Goal: Task Accomplishment & Management: Manage account settings

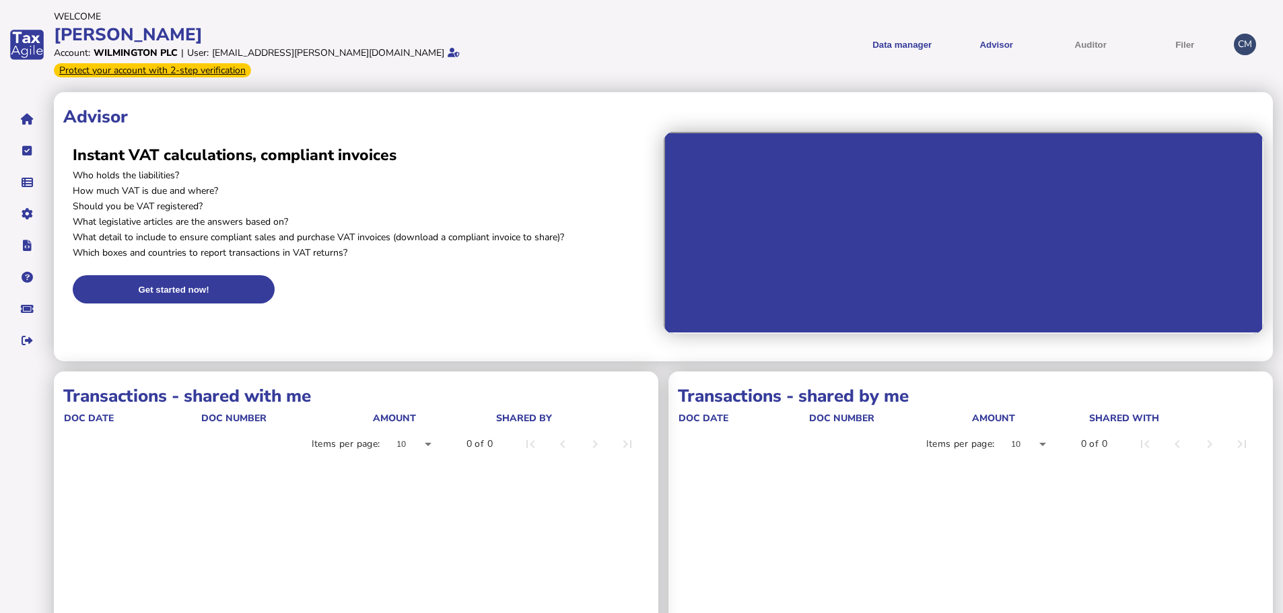
scroll to position [67, 0]
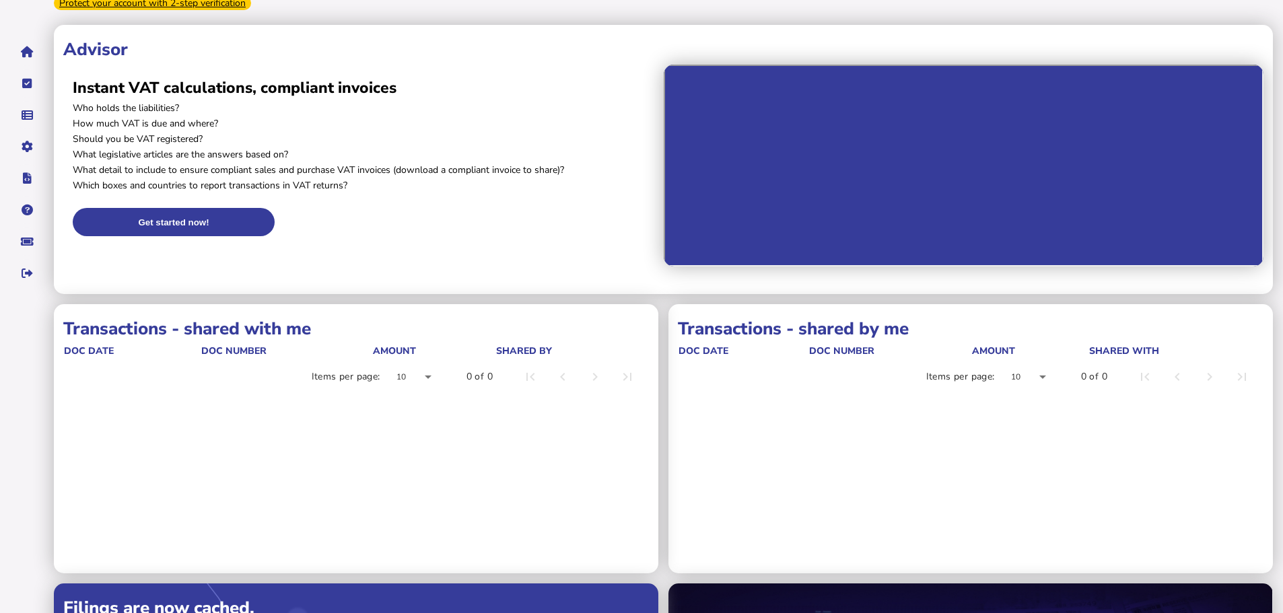
click at [423, 361] on div at bounding box center [414, 377] width 57 height 32
click at [412, 425] on mat-option "20" at bounding box center [414, 428] width 57 height 32
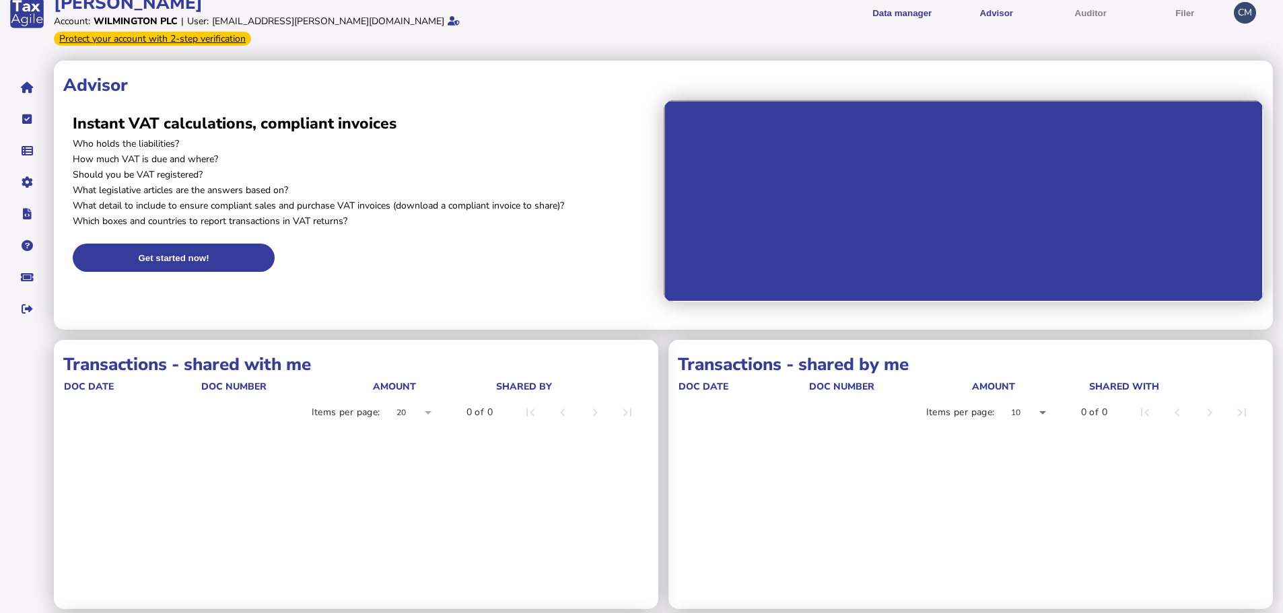
scroll to position [0, 0]
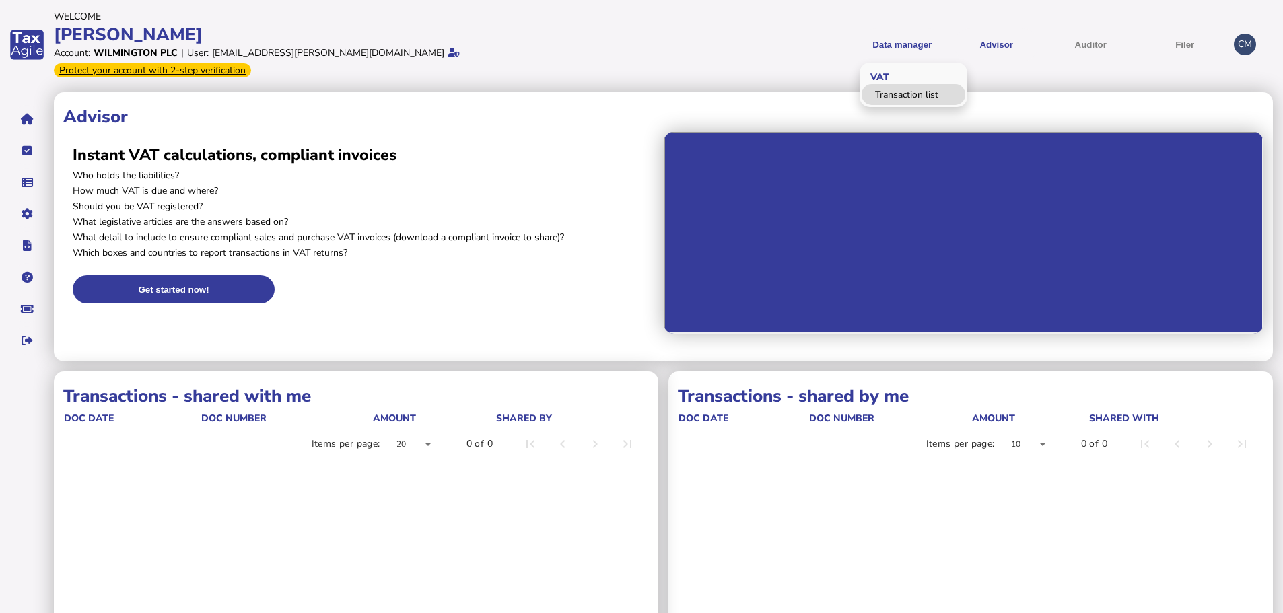
click at [897, 85] on link "Transaction list" at bounding box center [914, 94] width 104 height 21
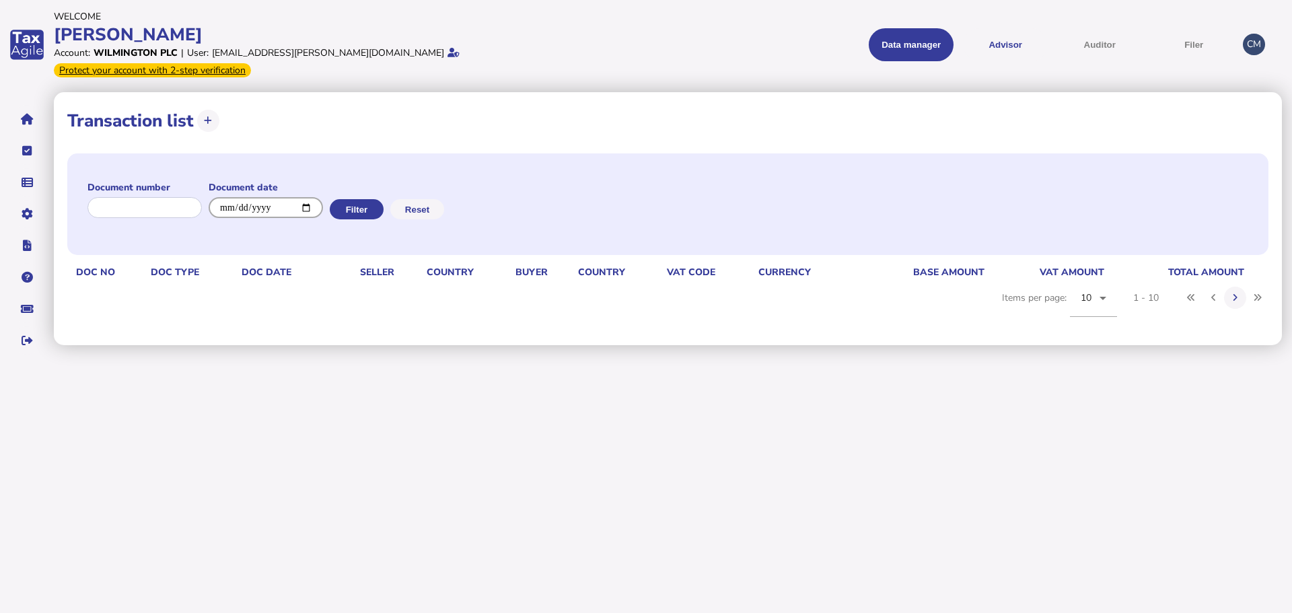
click at [318, 197] on input "date" at bounding box center [266, 207] width 114 height 21
type input "**********"
click at [382, 199] on button "Filter" at bounding box center [357, 209] width 54 height 20
click at [213, 110] on button at bounding box center [208, 121] width 22 height 22
select select
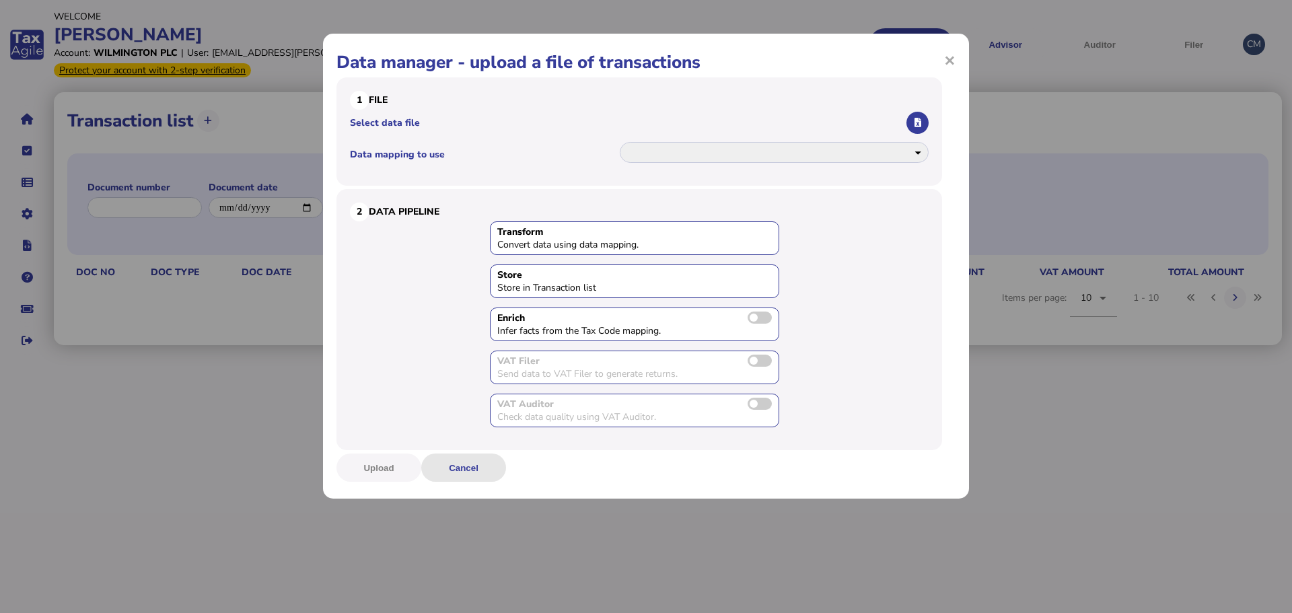
click at [467, 463] on button "Cancel" at bounding box center [463, 468] width 85 height 28
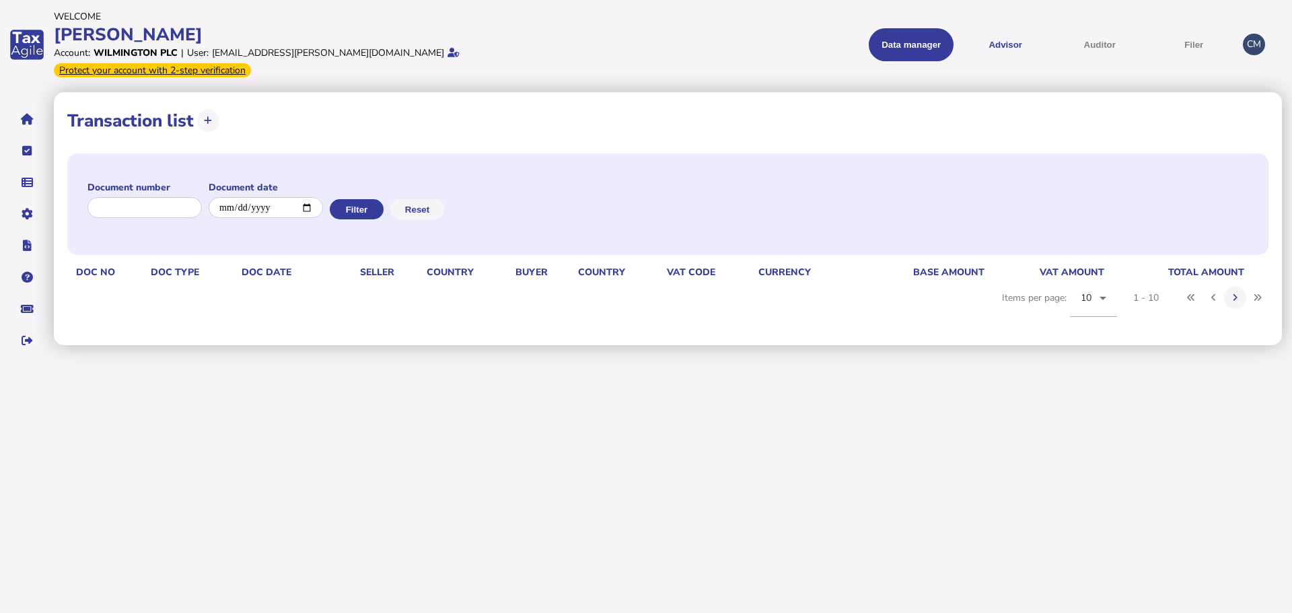
click at [727, 36] on menu "Data manager VAT Transaction list Advisor VAT Advisor for VAT Check online VAT …" at bounding box center [943, 44] width 588 height 33
click at [629, 36] on div "[PERSON_NAME]" at bounding box center [348, 35] width 588 height 24
click at [166, 364] on html "**********" at bounding box center [646, 182] width 1292 height 364
click at [1238, 293] on icon at bounding box center [1235, 297] width 5 height 9
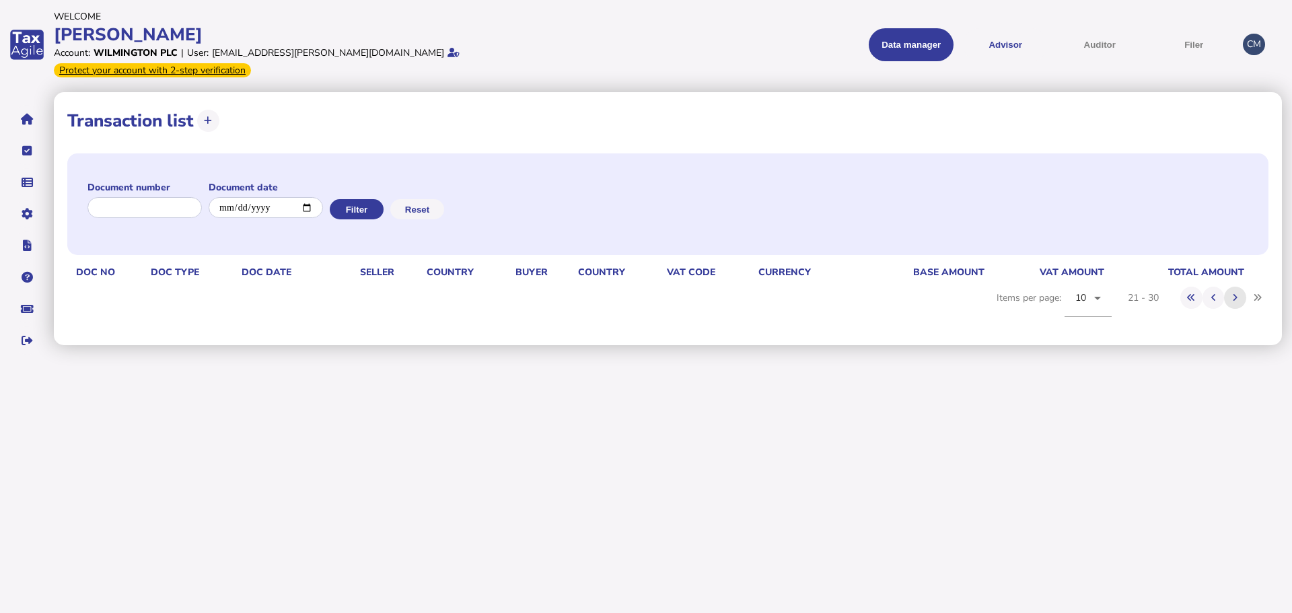
click at [1238, 293] on icon at bounding box center [1235, 297] width 5 height 9
click at [1003, 31] on button "Advisor" at bounding box center [1005, 44] width 85 height 33
click at [1019, 39] on button "Advisor" at bounding box center [1005, 44] width 85 height 33
click at [909, 84] on link "Transaction list" at bounding box center [923, 94] width 104 height 21
click at [893, 68] on span "VAT" at bounding box center [887, 76] width 36 height 32
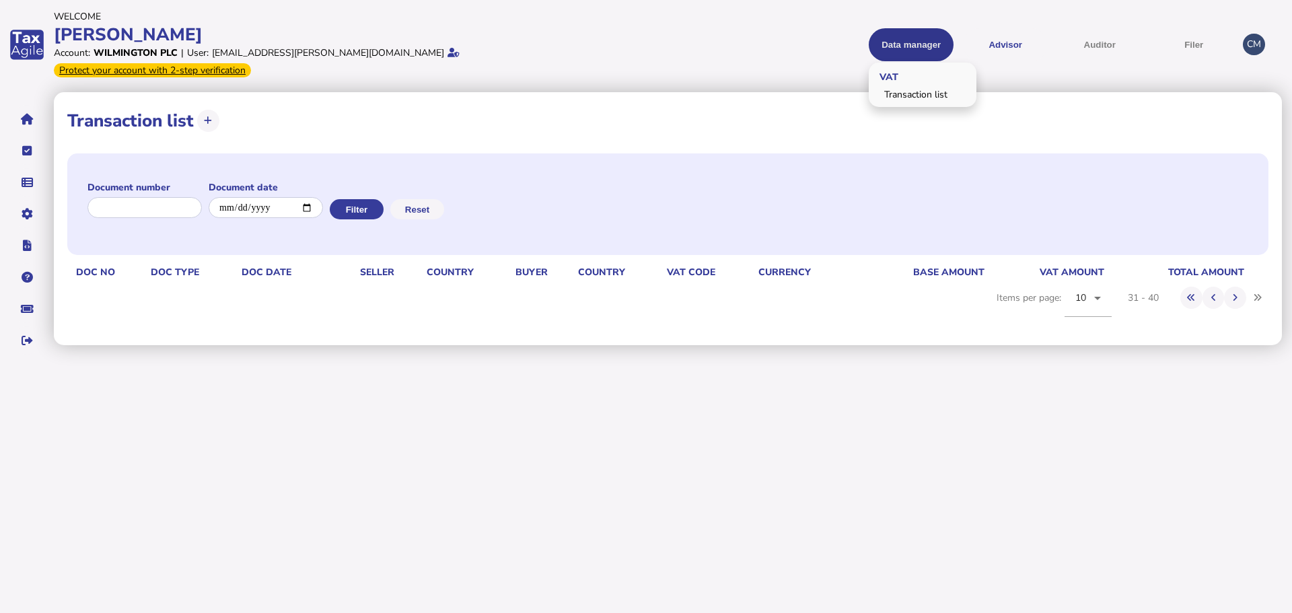
click at [892, 31] on button "Data manager" at bounding box center [911, 44] width 85 height 33
drag, startPoint x: 730, startPoint y: 41, endPoint x: 422, endPoint y: 41, distance: 308.3
click at [726, 42] on menu "Data manager VAT Transaction list Advisor VAT Advisor for VAT Check online VAT …" at bounding box center [943, 44] width 588 height 33
click at [139, 31] on div "[PERSON_NAME]" at bounding box center [348, 35] width 588 height 24
click at [31, 119] on icon "navigate application pages" at bounding box center [27, 119] width 13 height 1
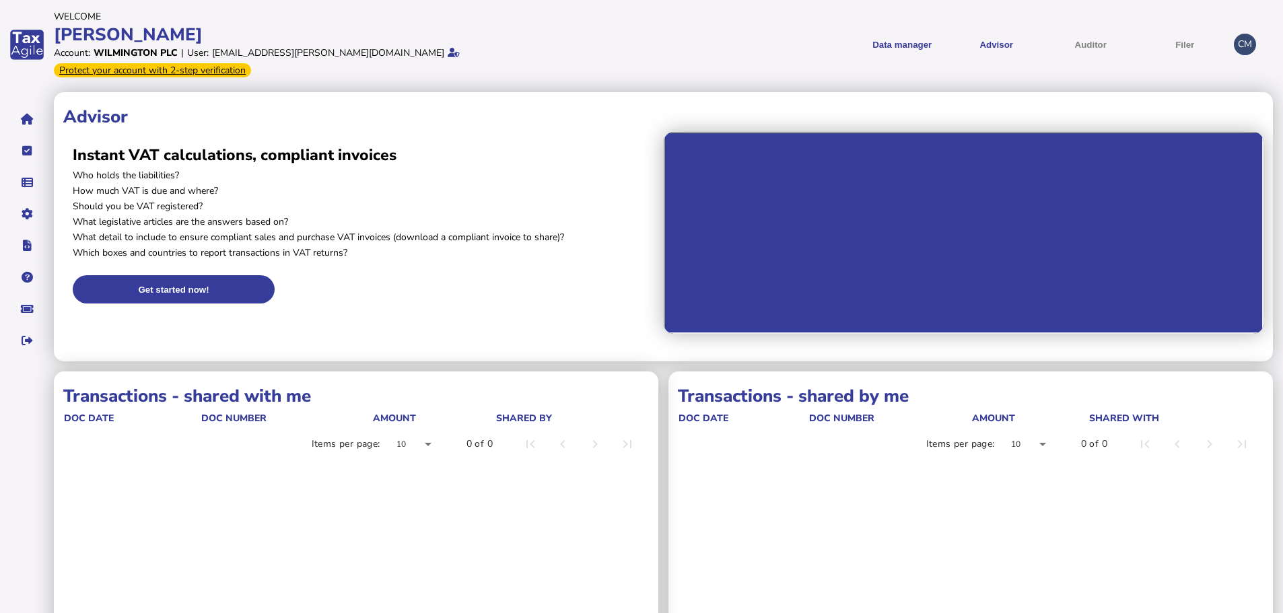
click at [1249, 35] on div "CM" at bounding box center [1245, 45] width 22 height 22
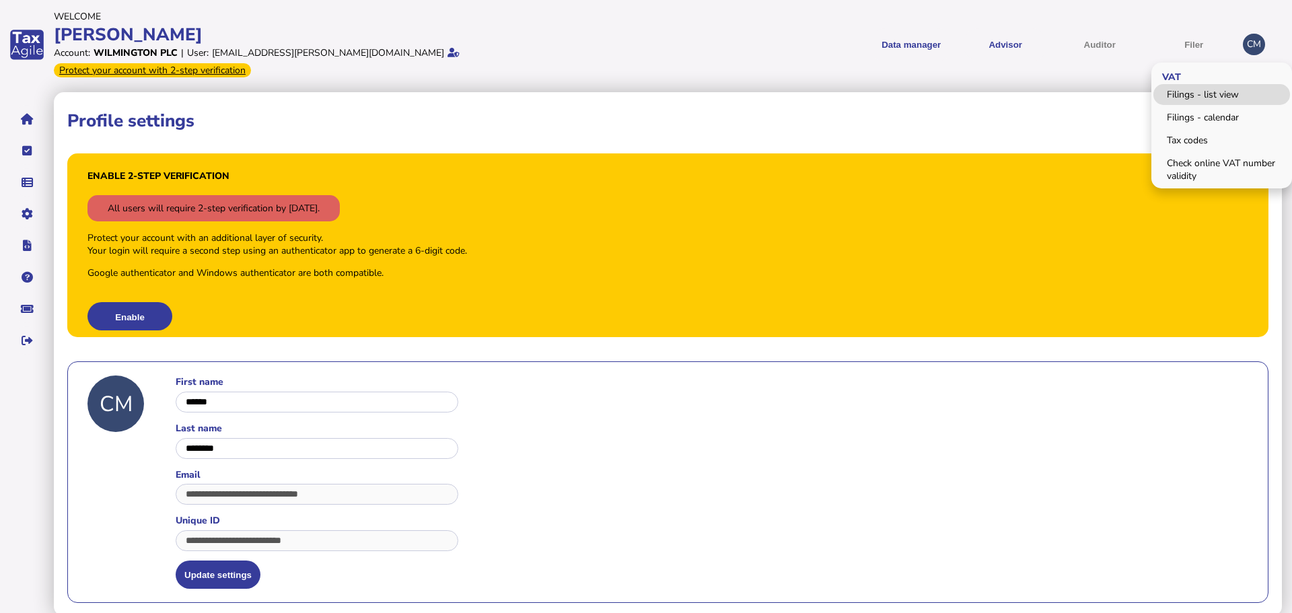
click at [1244, 85] on link "Filings - list view" at bounding box center [1222, 94] width 137 height 21
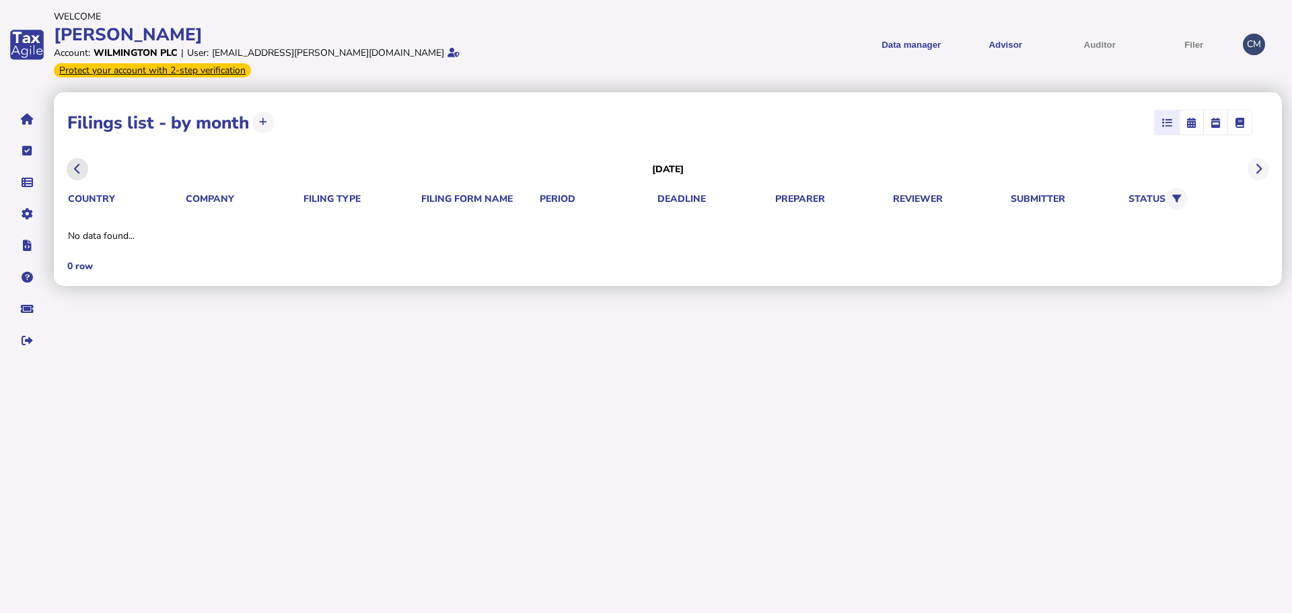
click at [77, 160] on button at bounding box center [78, 169] width 22 height 22
click at [1257, 35] on div "CM" at bounding box center [1254, 45] width 22 height 22
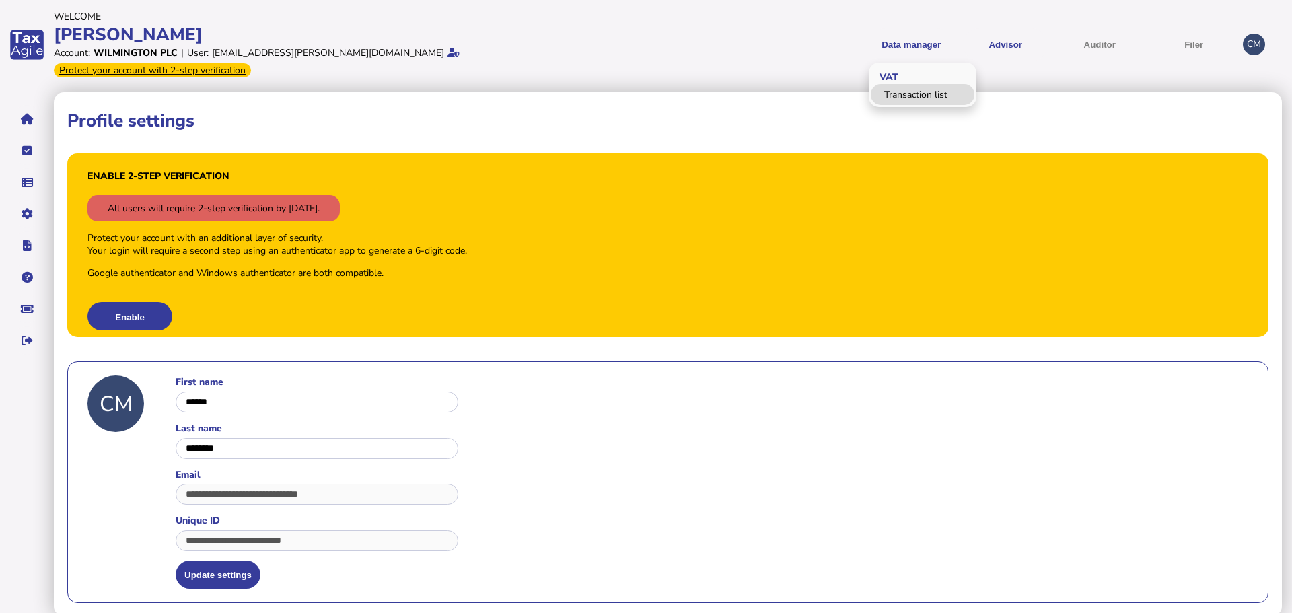
click at [898, 87] on link "Transaction list" at bounding box center [923, 94] width 104 height 21
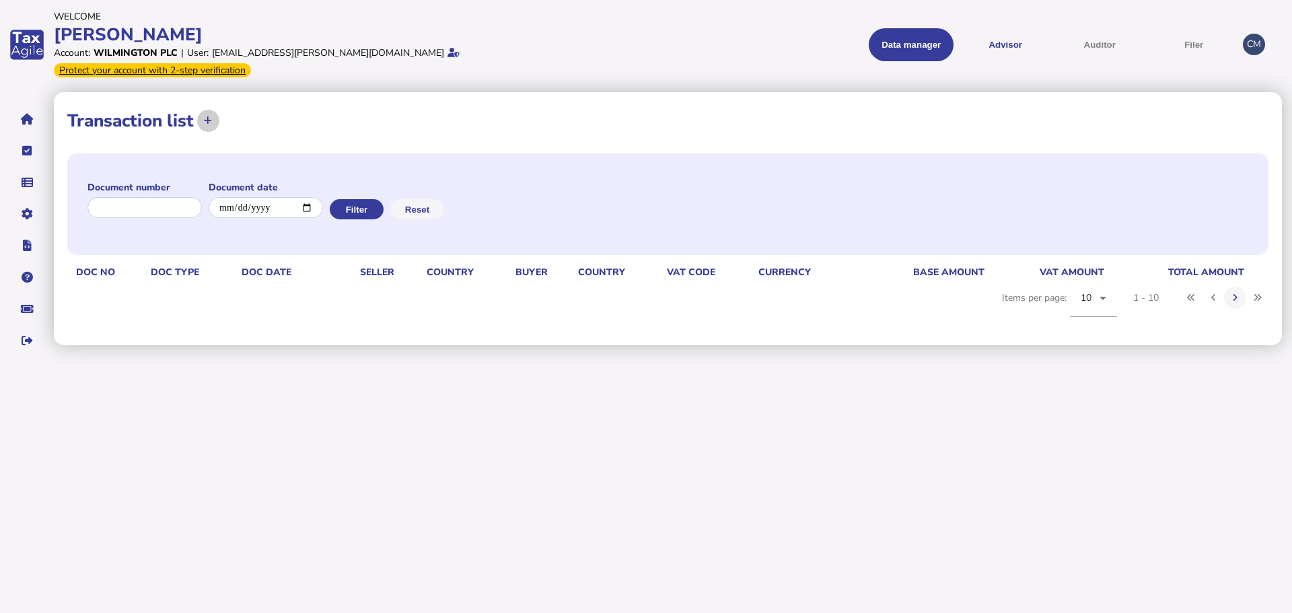
click at [213, 110] on button at bounding box center [208, 121] width 22 height 22
select select
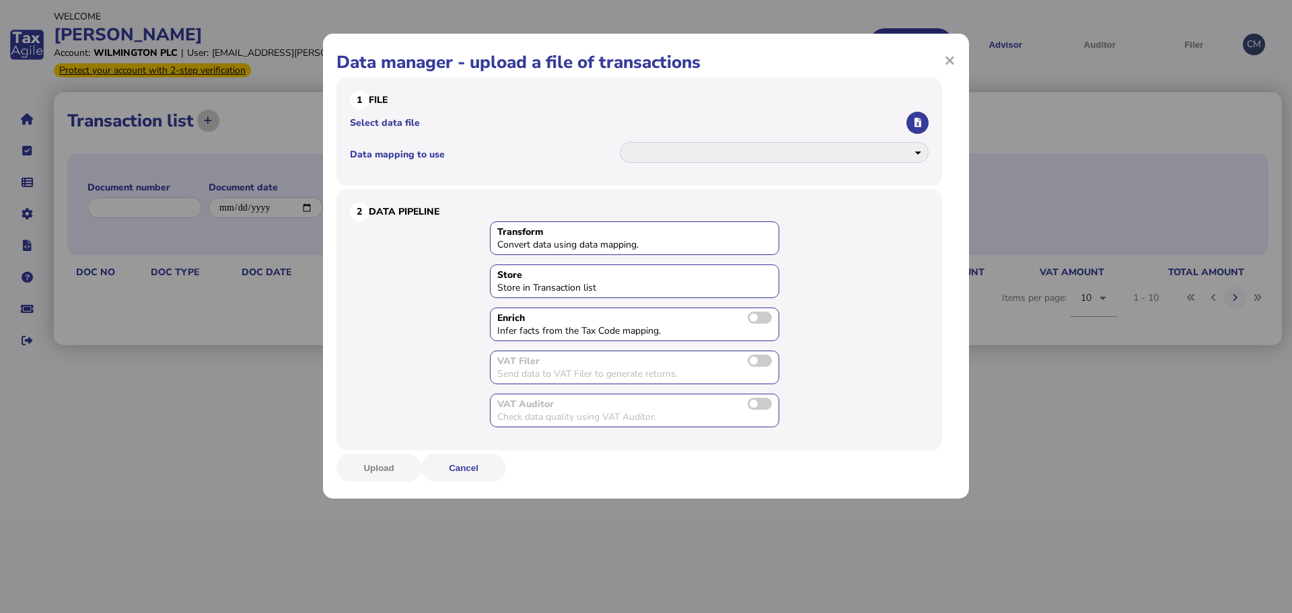
click at [213, 102] on div "**********" at bounding box center [646, 306] width 1292 height 613
click at [954, 61] on span "×" at bounding box center [949, 60] width 11 height 26
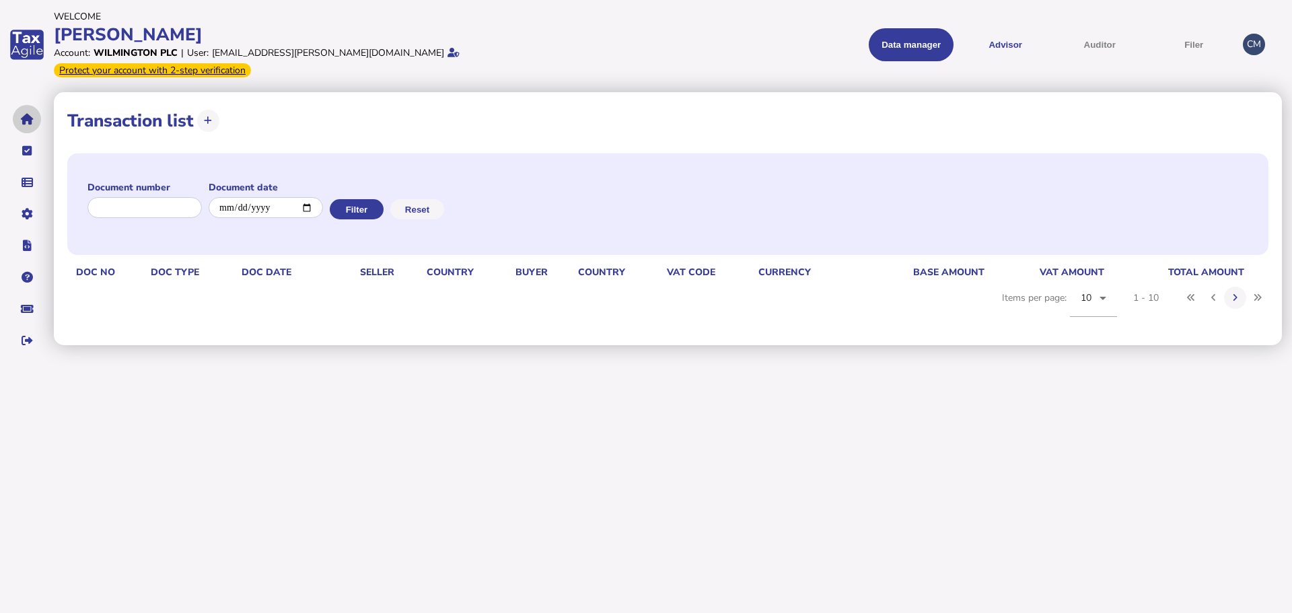
click at [34, 105] on button "navigate application pages" at bounding box center [27, 119] width 28 height 28
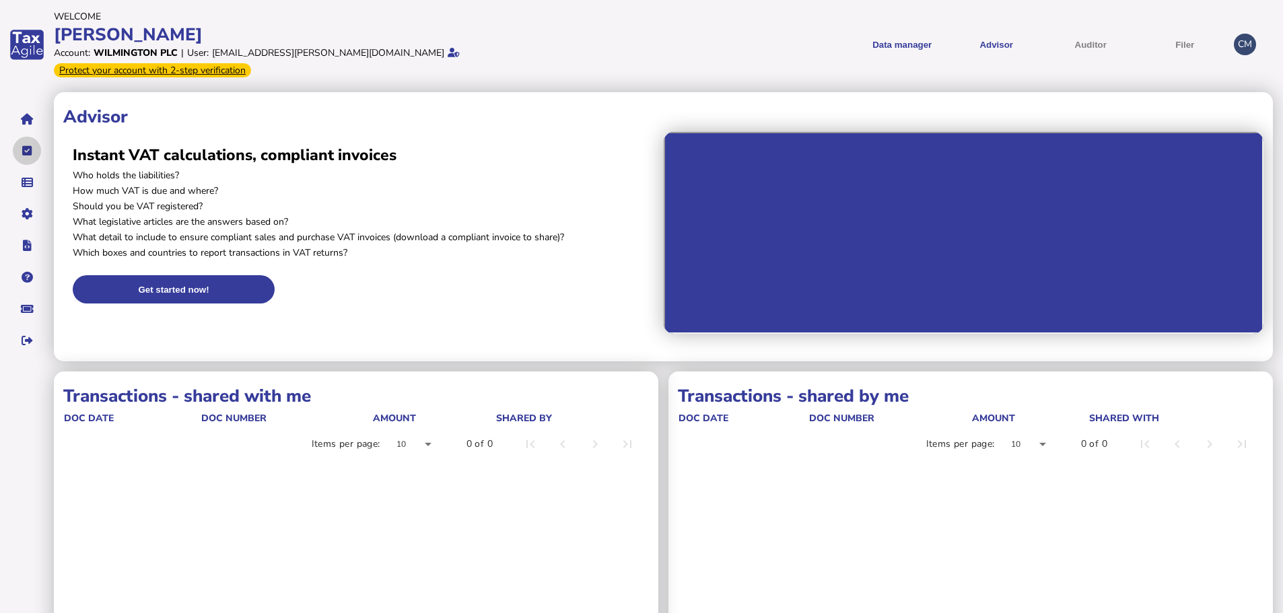
click at [28, 151] on icon "navigate application pages" at bounding box center [27, 151] width 10 height 1
select select "**********"
select select "********"
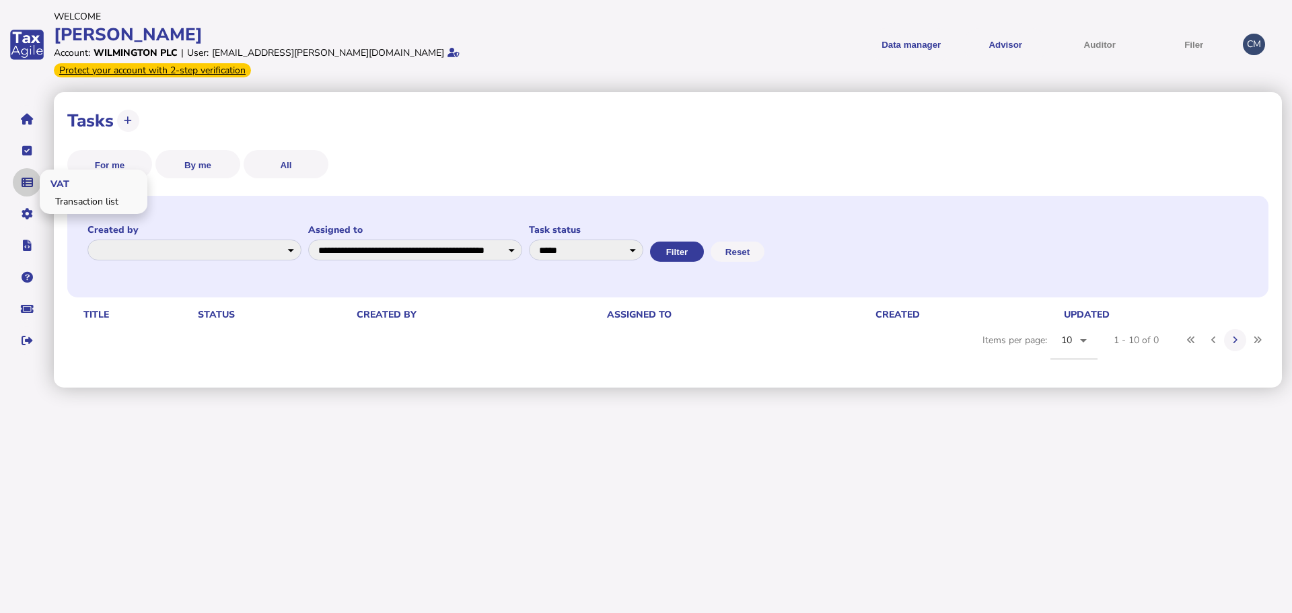
click at [28, 182] on icon "navigate application pages" at bounding box center [27, 182] width 11 height 1
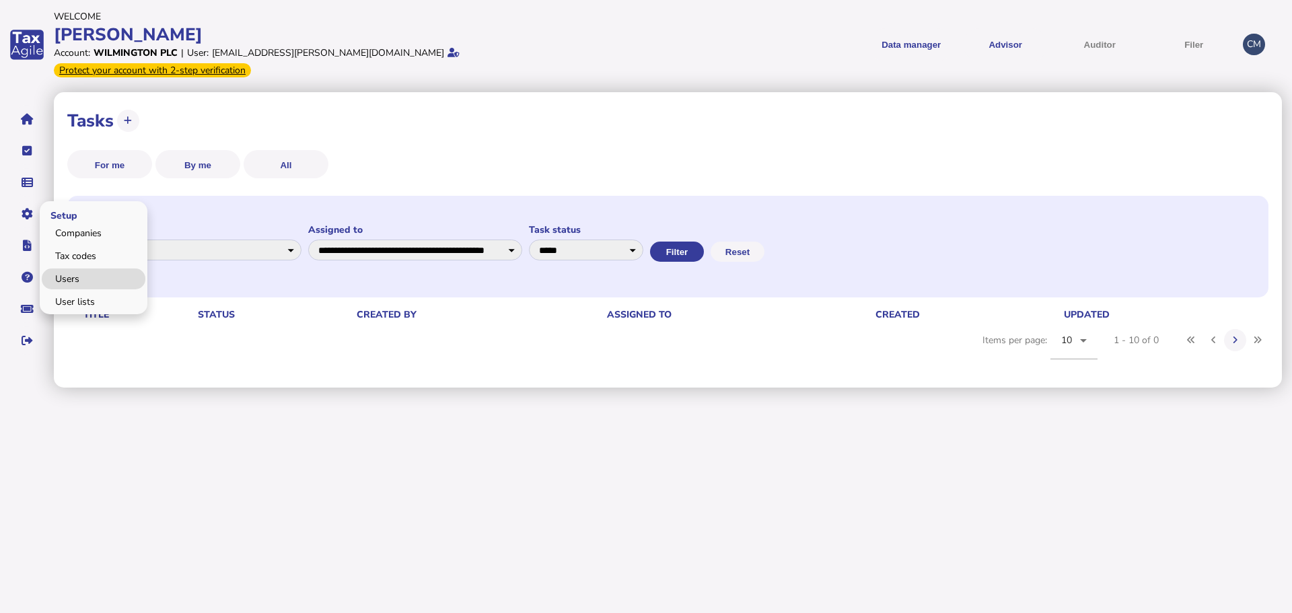
click at [65, 269] on link "Users" at bounding box center [94, 279] width 104 height 21
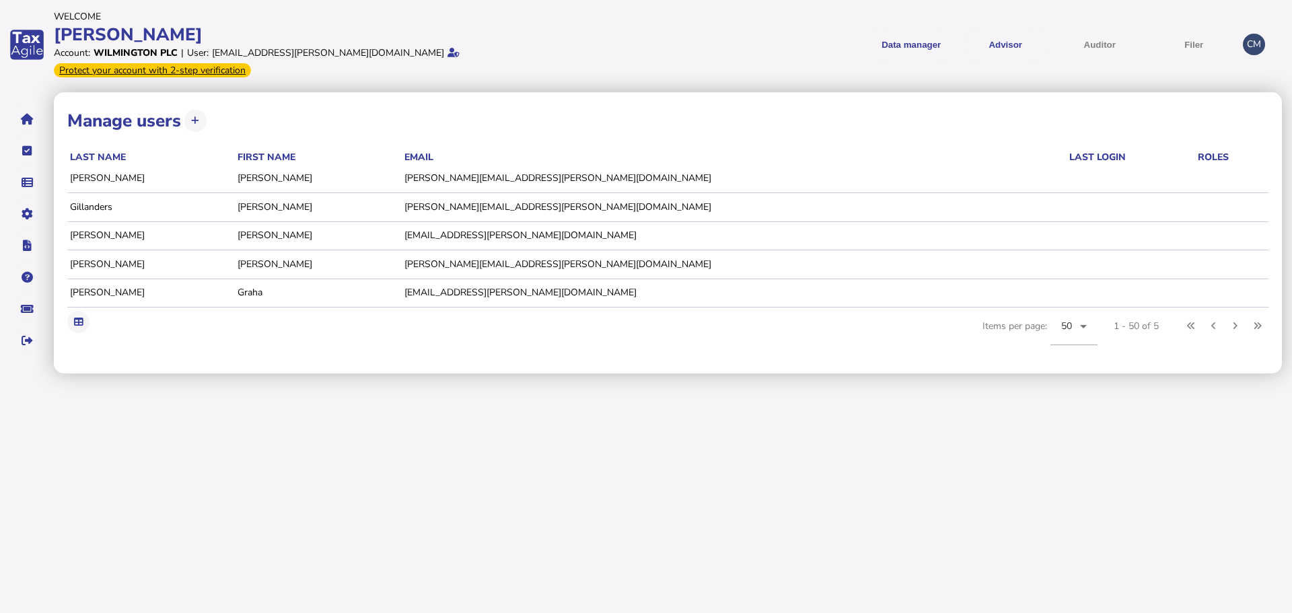
click at [298, 250] on td "Tina" at bounding box center [319, 263] width 168 height 27
click at [92, 223] on link "Companies" at bounding box center [94, 233] width 104 height 21
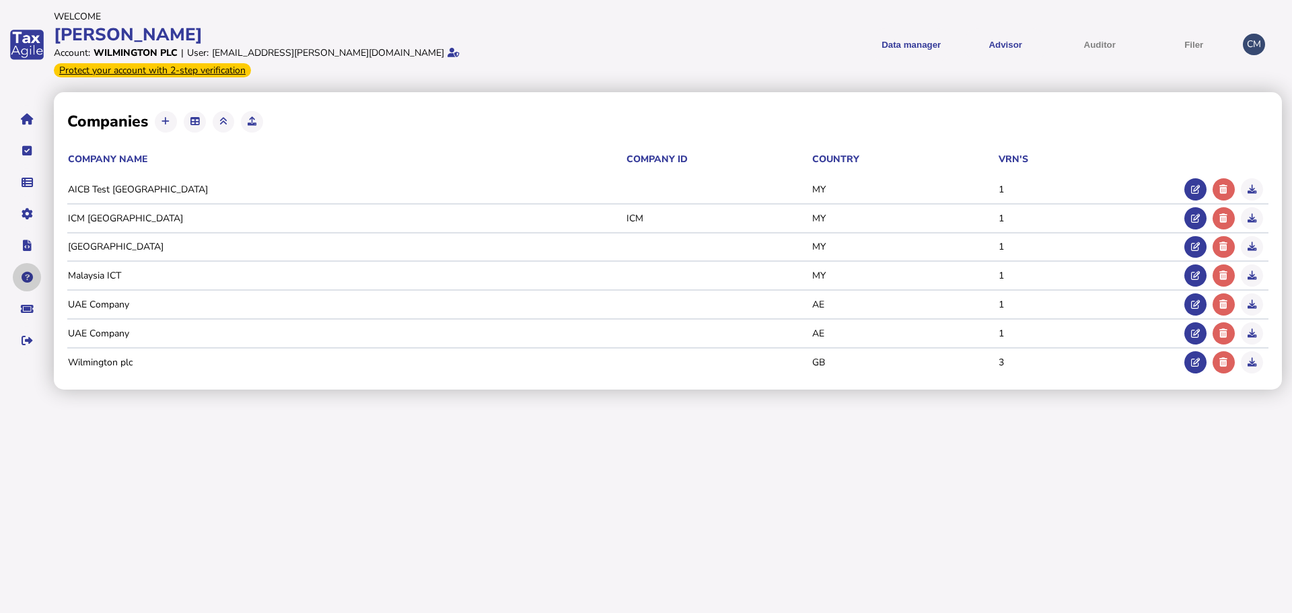
click at [24, 263] on button "navigate application pages" at bounding box center [27, 277] width 28 height 28
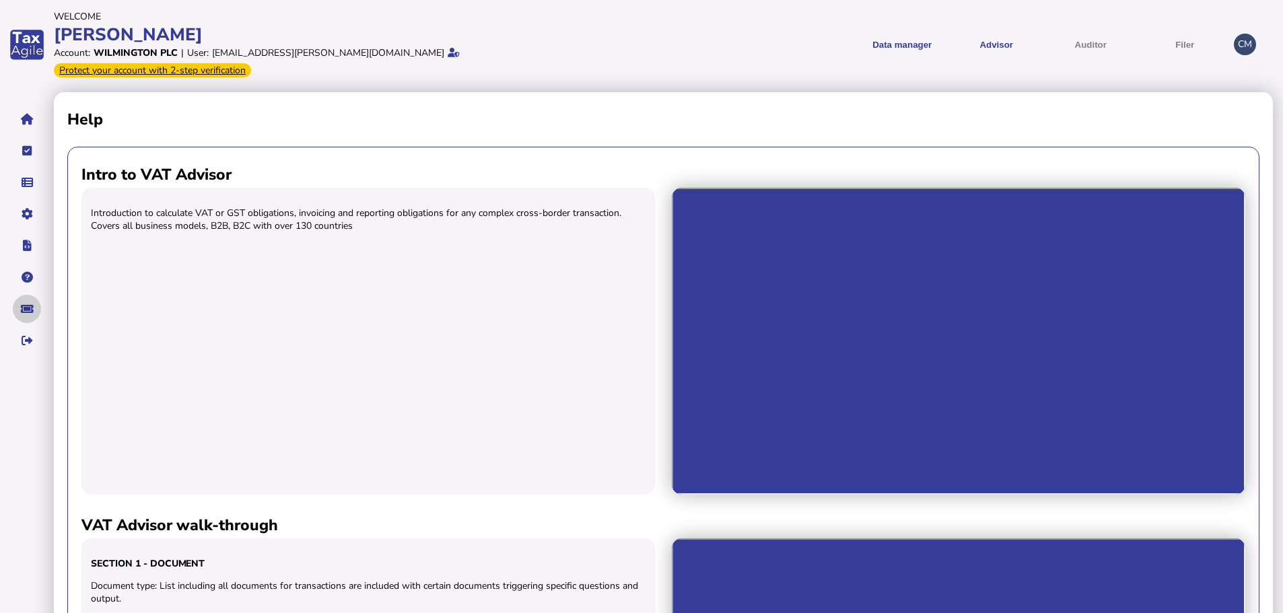
click at [30, 309] on icon "navigate application pages" at bounding box center [27, 309] width 13 height 1
click at [28, 151] on icon "navigate application pages" at bounding box center [27, 151] width 10 height 1
select select "**********"
select select "********"
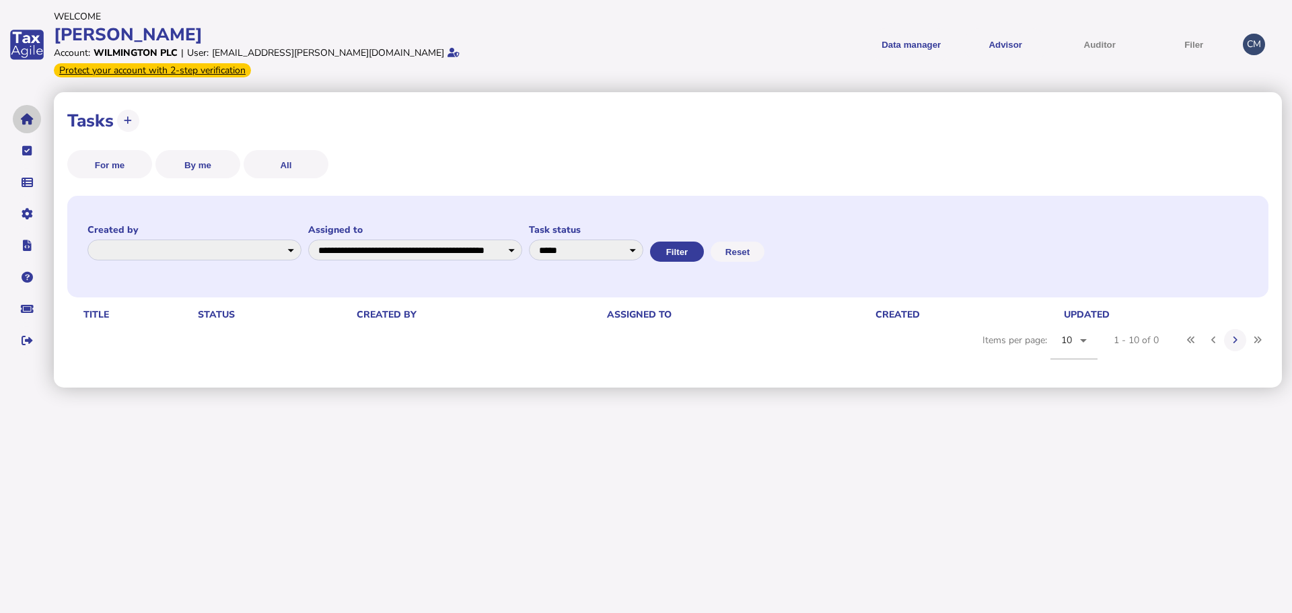
click at [26, 119] on icon "navigate application pages" at bounding box center [27, 119] width 13 height 1
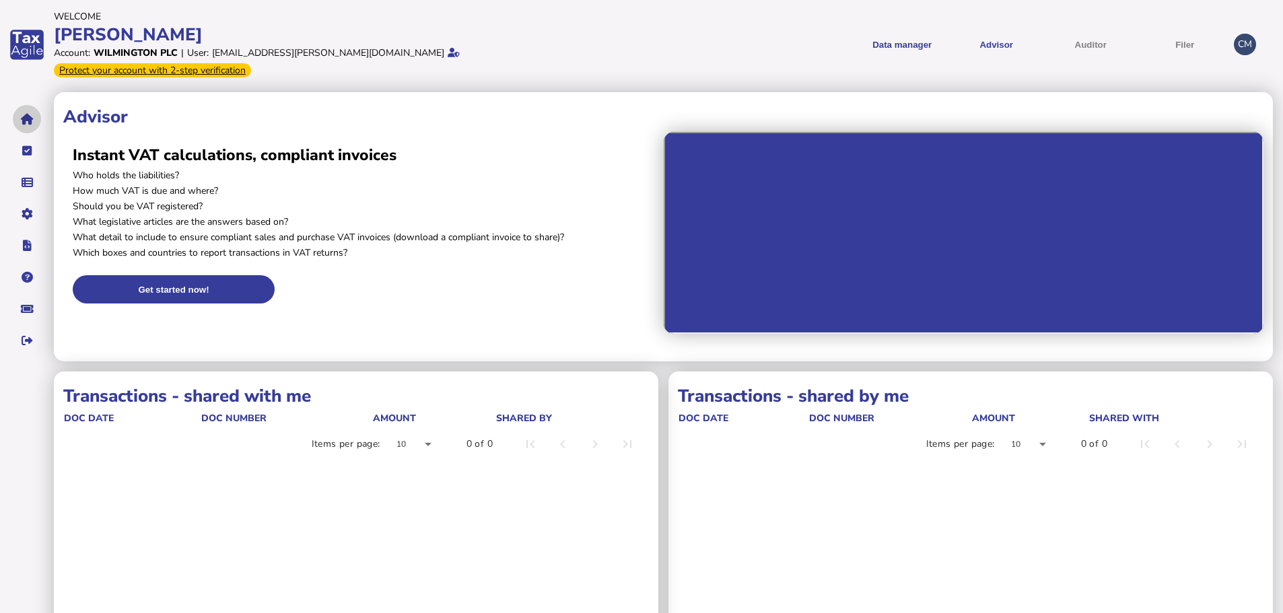
click at [30, 109] on button "navigate application pages" at bounding box center [27, 119] width 28 height 28
click at [26, 119] on icon "navigate application pages" at bounding box center [27, 119] width 13 height 1
click at [27, 151] on icon "navigate application pages" at bounding box center [27, 151] width 10 height 1
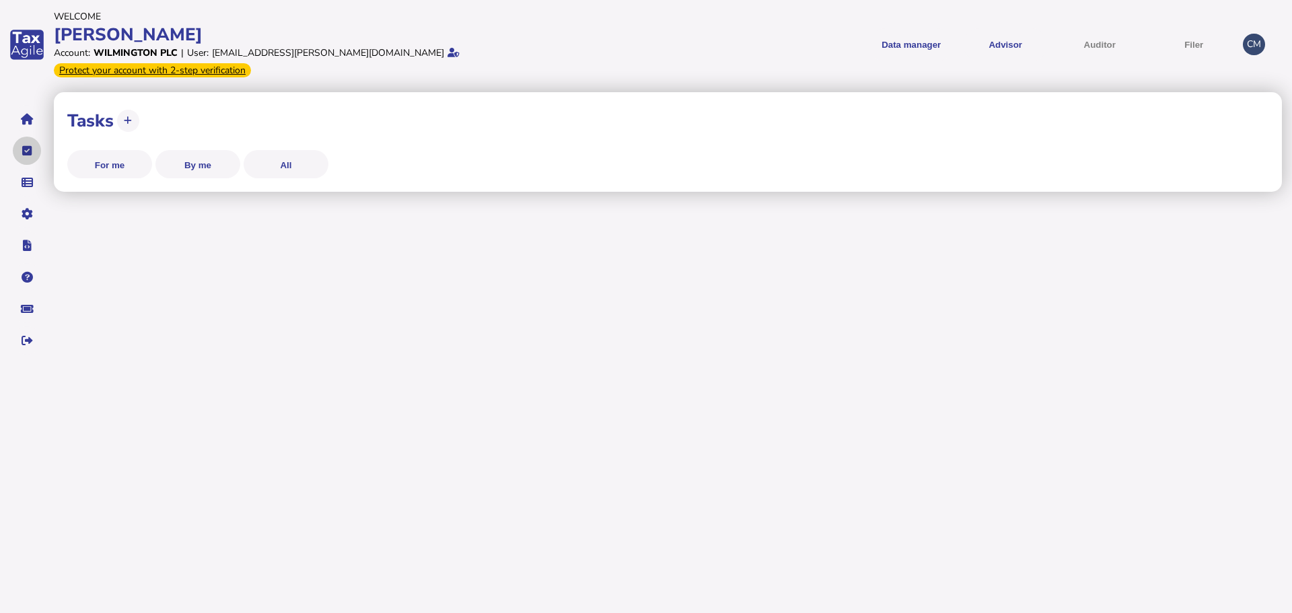
select select "**********"
select select "********"
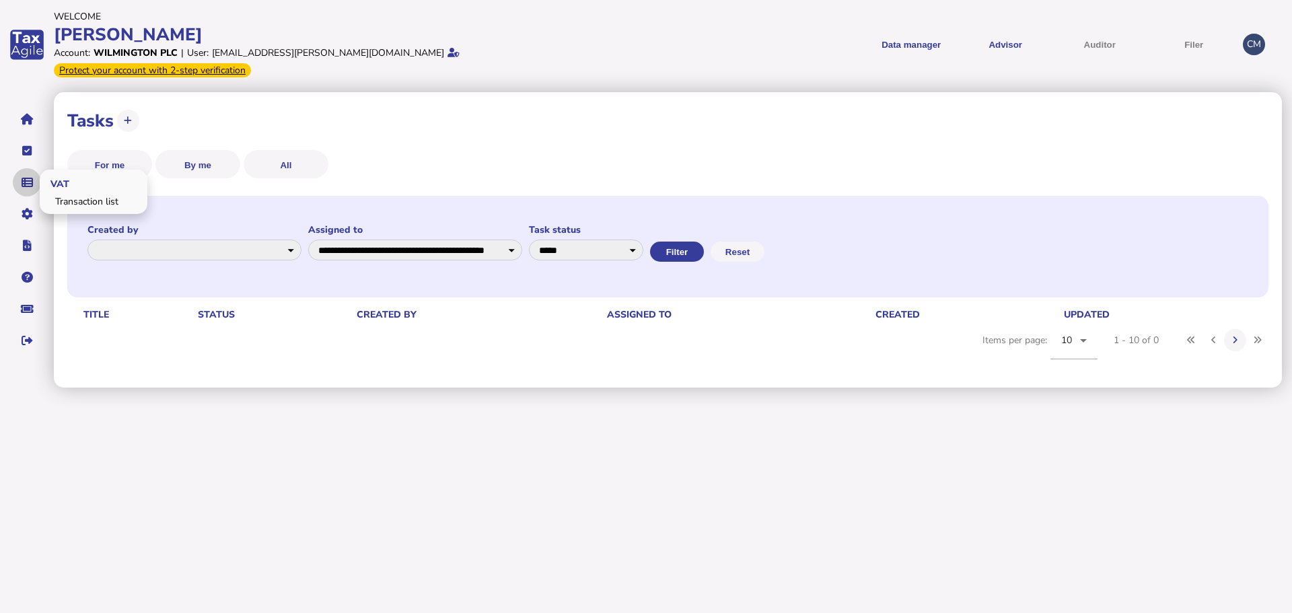
click at [26, 182] on icon "navigate application pages" at bounding box center [27, 182] width 11 height 1
click at [63, 191] on link "Transaction list" at bounding box center [94, 201] width 104 height 21
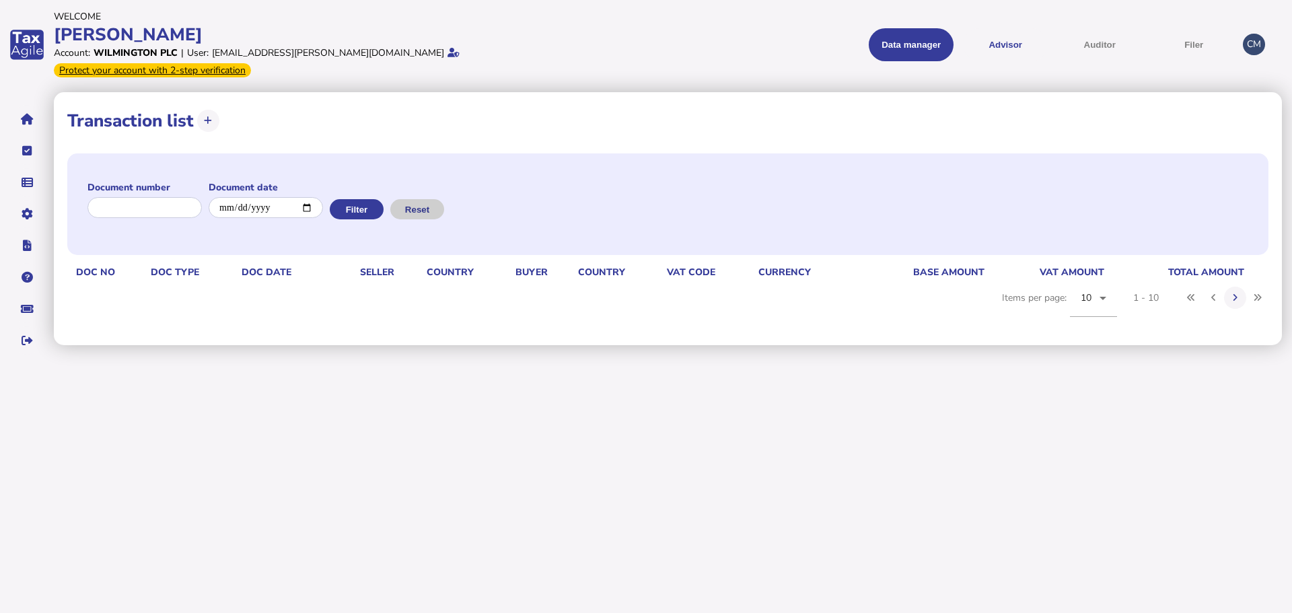
click at [434, 199] on button "Reset" at bounding box center [417, 209] width 54 height 20
click at [30, 119] on icon "navigate application pages" at bounding box center [27, 119] width 13 height 1
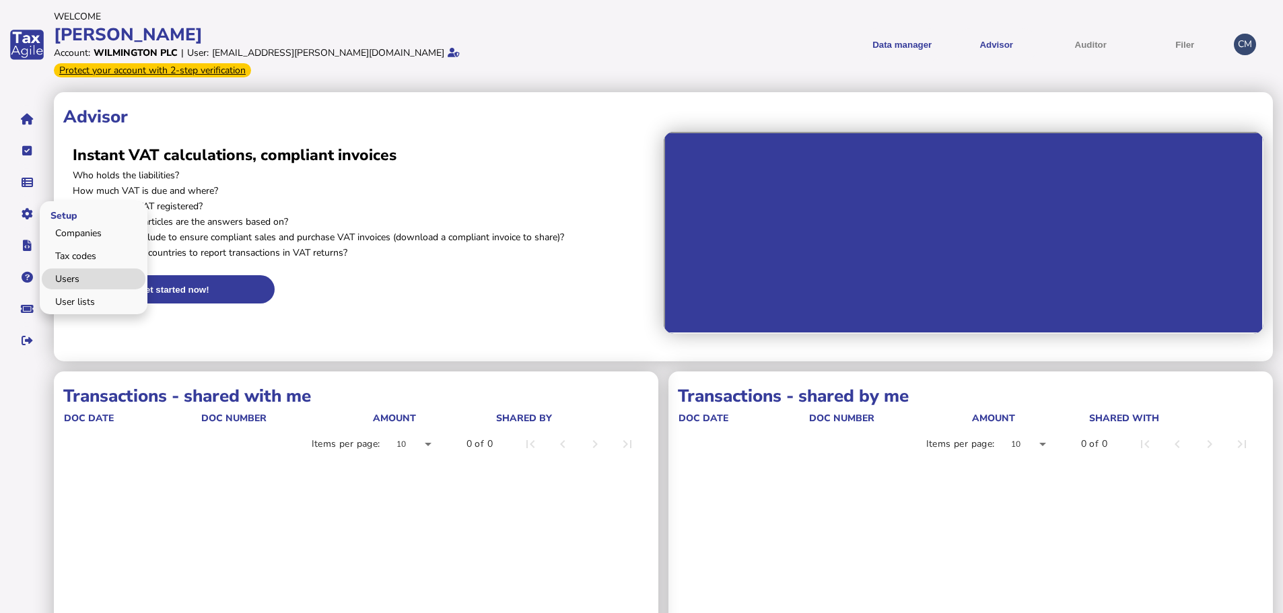
click at [85, 269] on link "Users" at bounding box center [94, 279] width 104 height 21
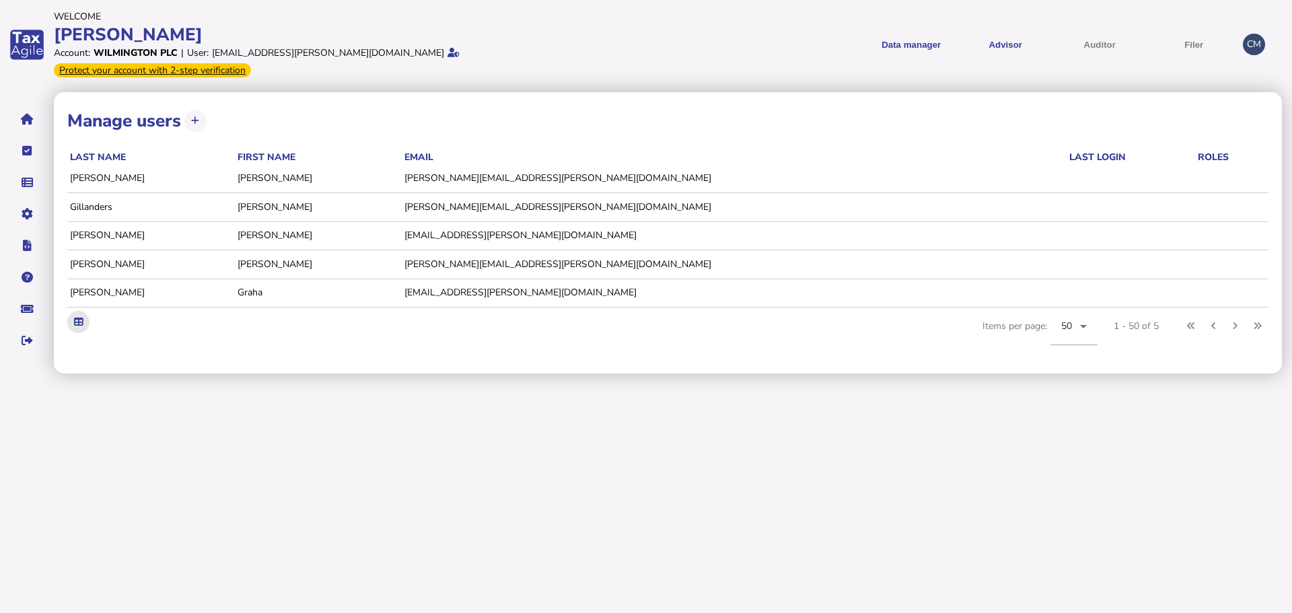
click at [81, 318] on icon at bounding box center [78, 322] width 9 height 9
click at [199, 116] on icon at bounding box center [195, 120] width 8 height 9
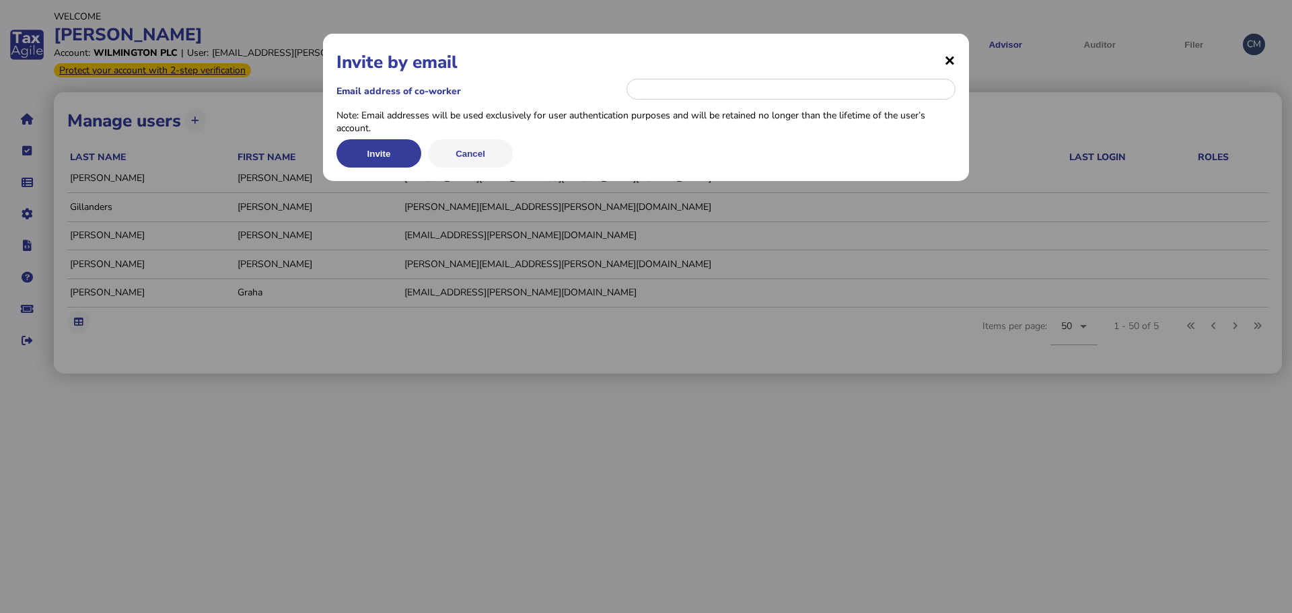
click at [951, 55] on span "×" at bounding box center [949, 60] width 11 height 26
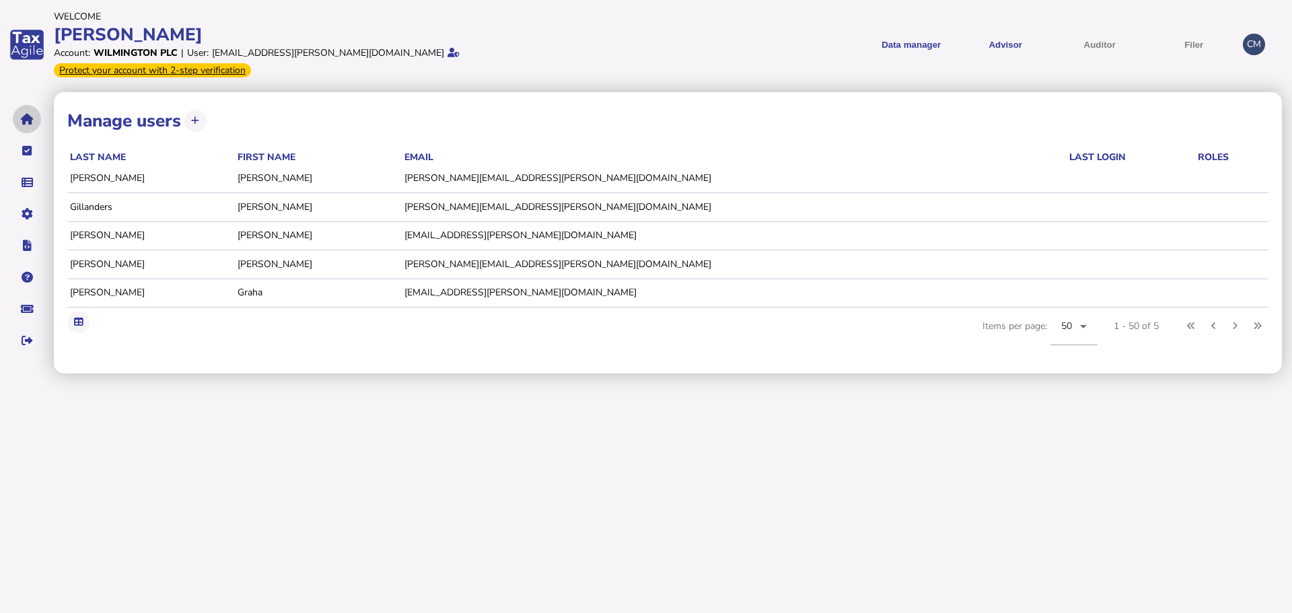
click at [26, 119] on icon "navigate application pages" at bounding box center [27, 119] width 13 height 1
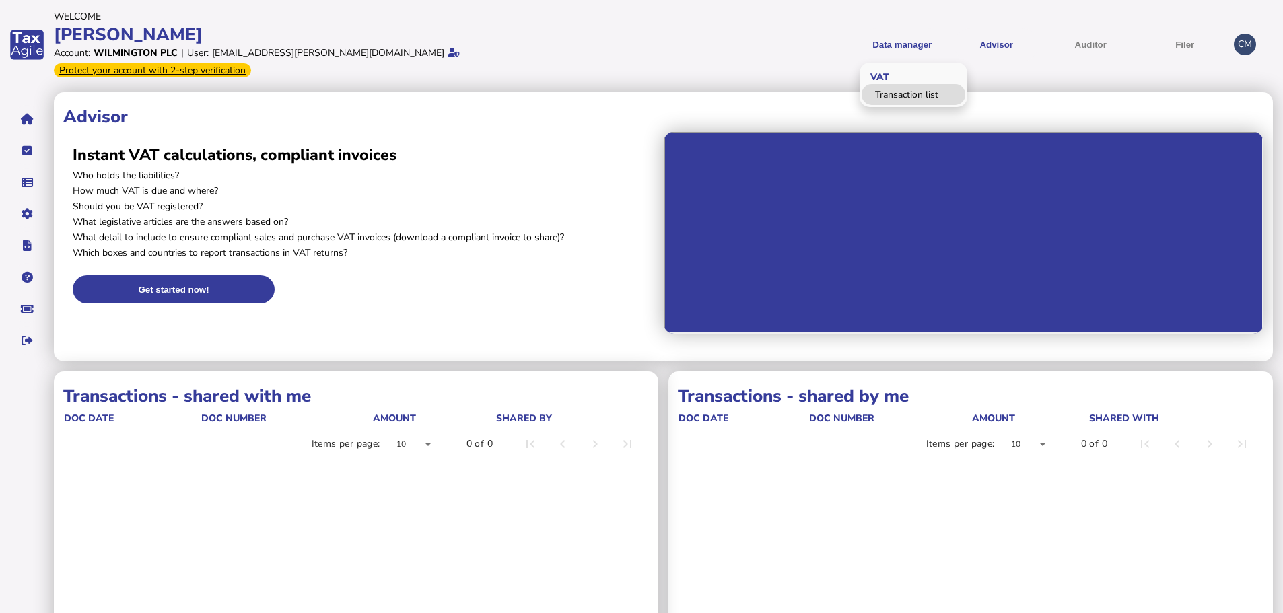
click at [901, 88] on link "Transaction list" at bounding box center [914, 94] width 104 height 21
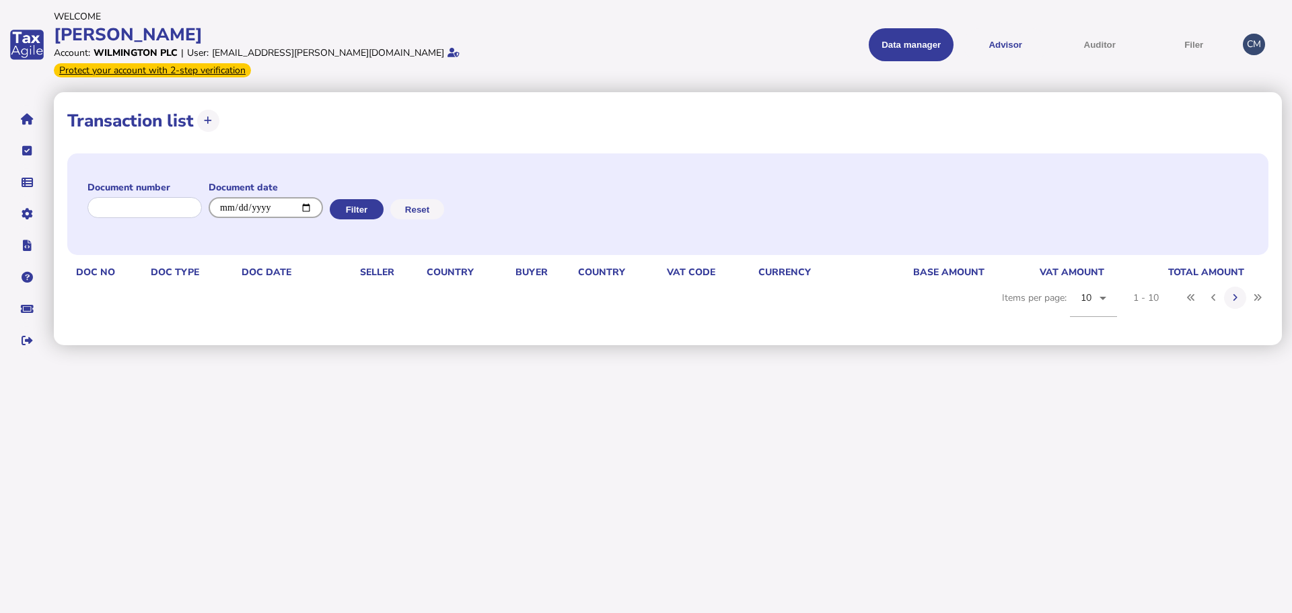
click at [316, 197] on input "date" at bounding box center [266, 207] width 114 height 21
type input "**********"
click at [370, 199] on button "Filter" at bounding box center [357, 209] width 54 height 20
click at [376, 199] on button "Filter" at bounding box center [357, 209] width 54 height 20
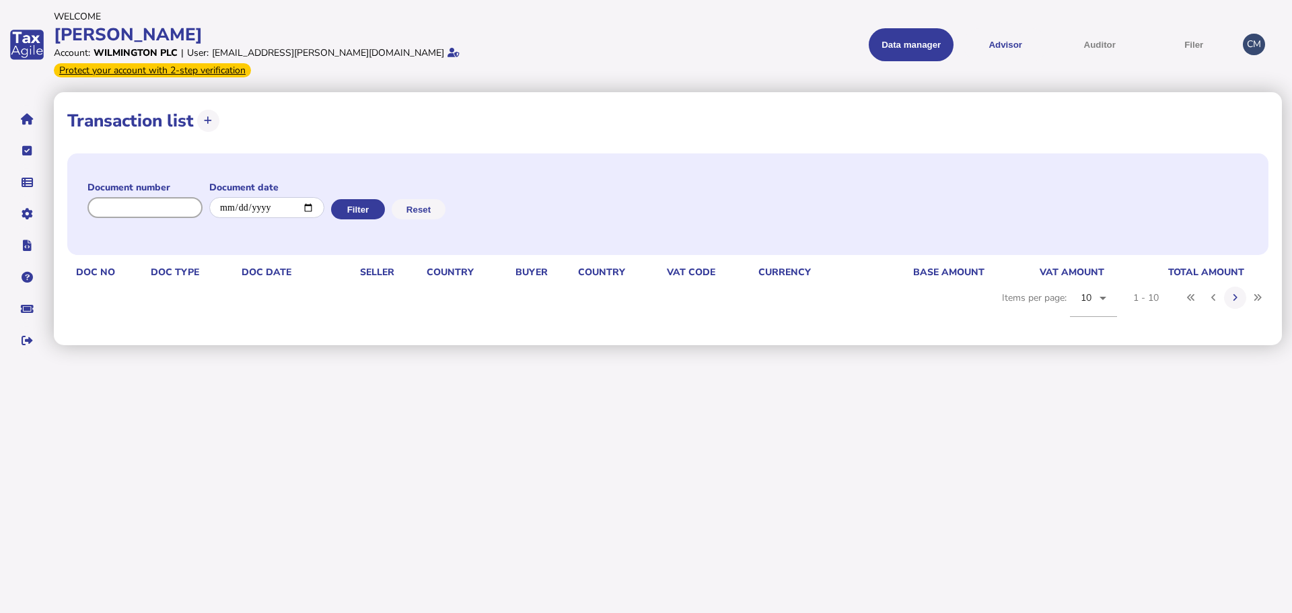
click at [201, 197] on input "input" at bounding box center [145, 207] width 115 height 21
click at [29, 119] on icon "navigate application pages" at bounding box center [27, 119] width 13 height 1
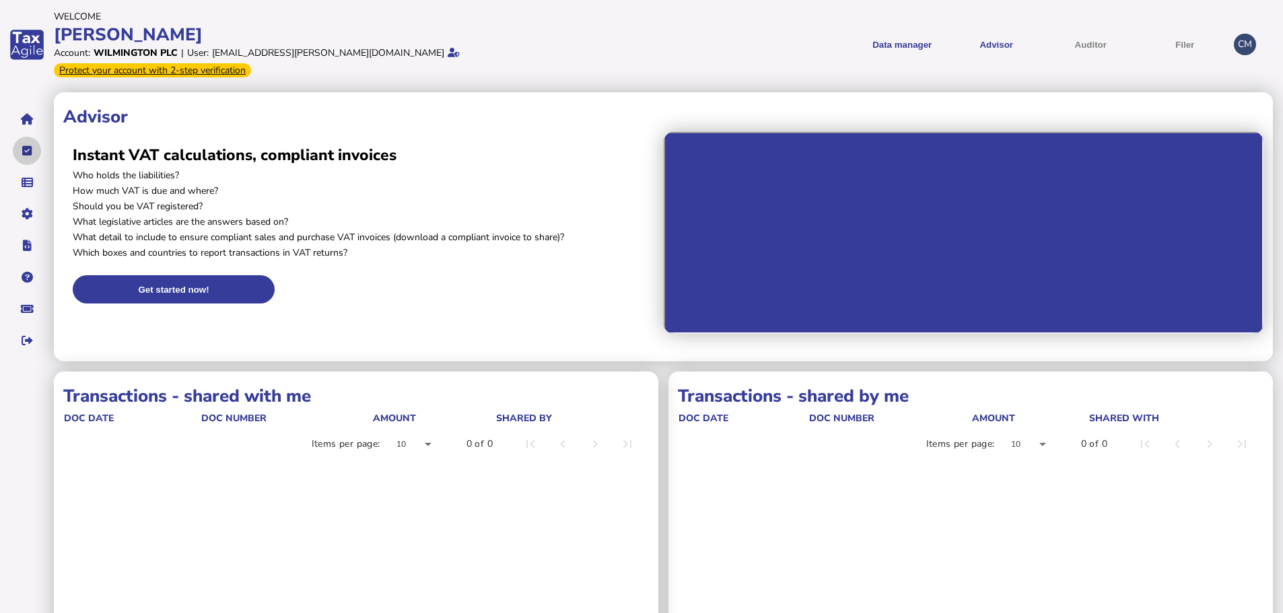
click at [28, 151] on icon "navigate application pages" at bounding box center [27, 151] width 10 height 1
select select "**********"
select select "********"
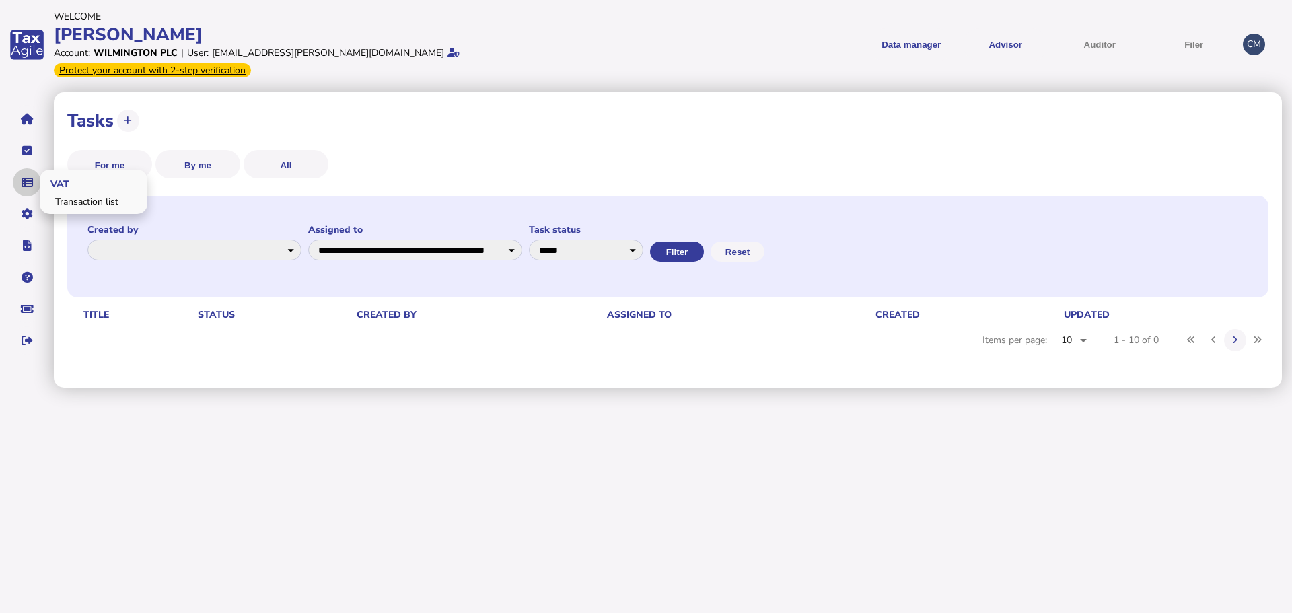
click at [25, 182] on icon "navigate application pages" at bounding box center [27, 182] width 11 height 1
click at [69, 191] on link "Transaction list" at bounding box center [94, 201] width 104 height 21
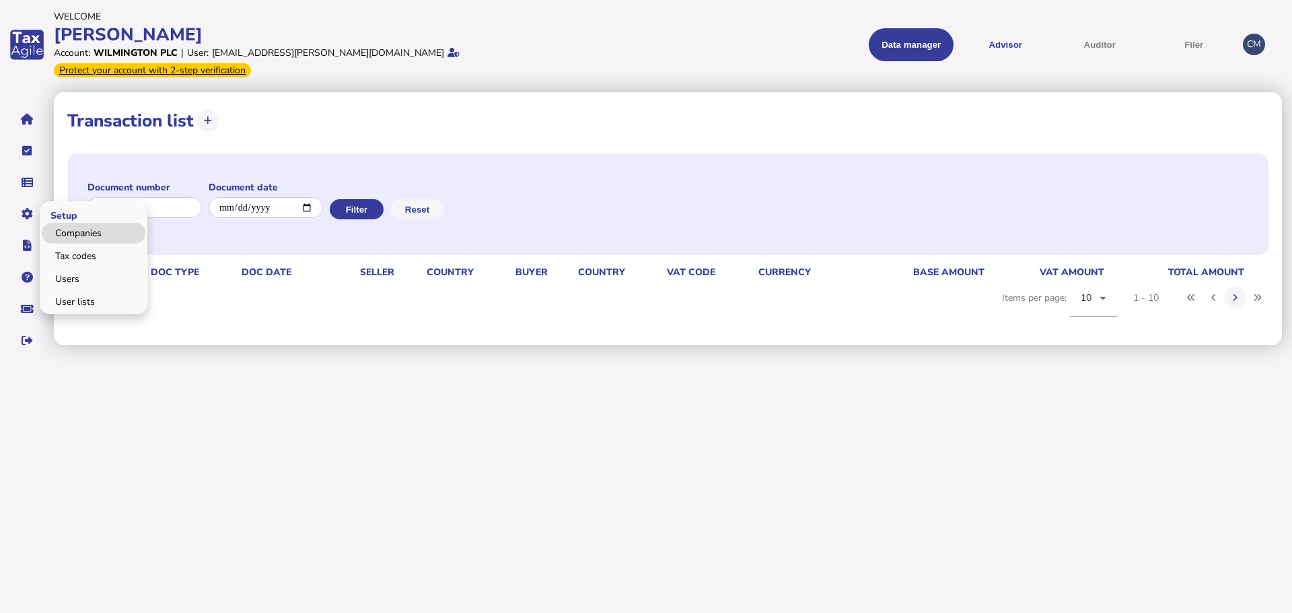
click at [83, 223] on link "Companies" at bounding box center [94, 233] width 104 height 21
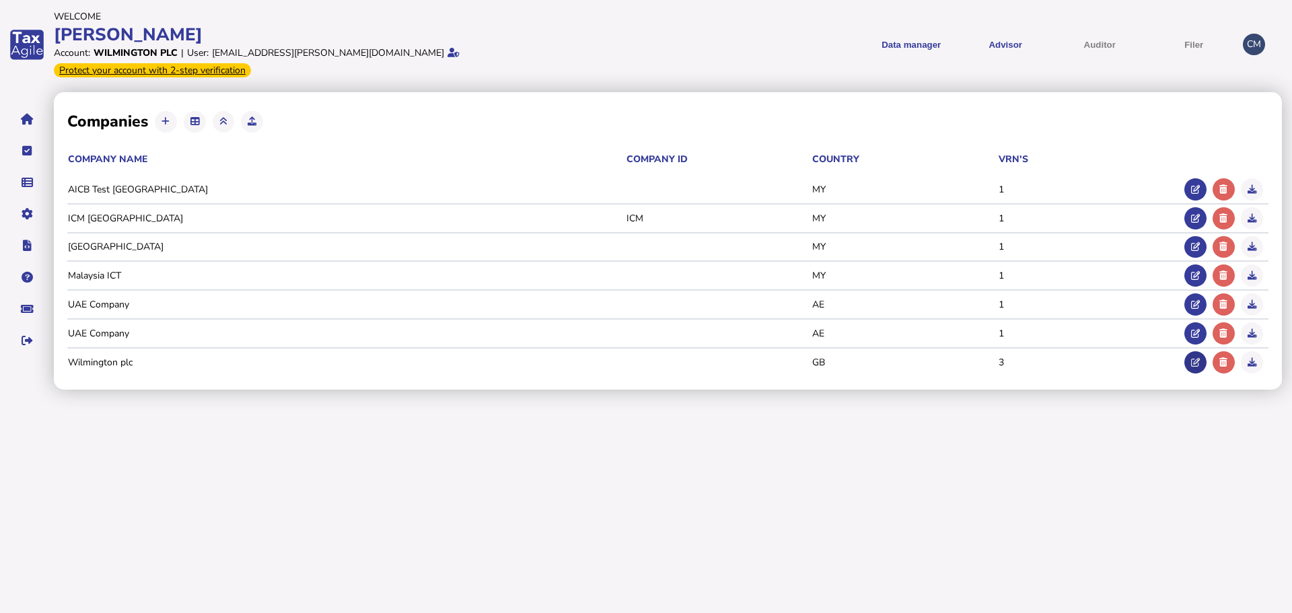
click at [1193, 358] on icon at bounding box center [1195, 362] width 9 height 9
type input "**********"
type input "*****"
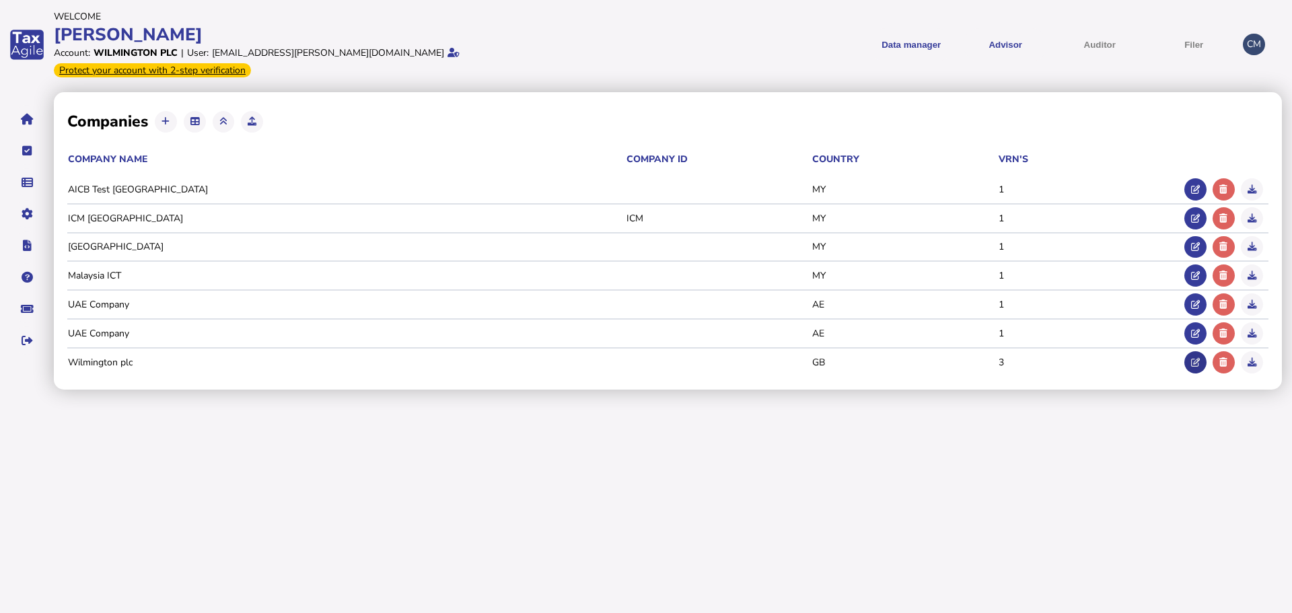
type input "******"
select select "**"
select select "**********"
type input "**********"
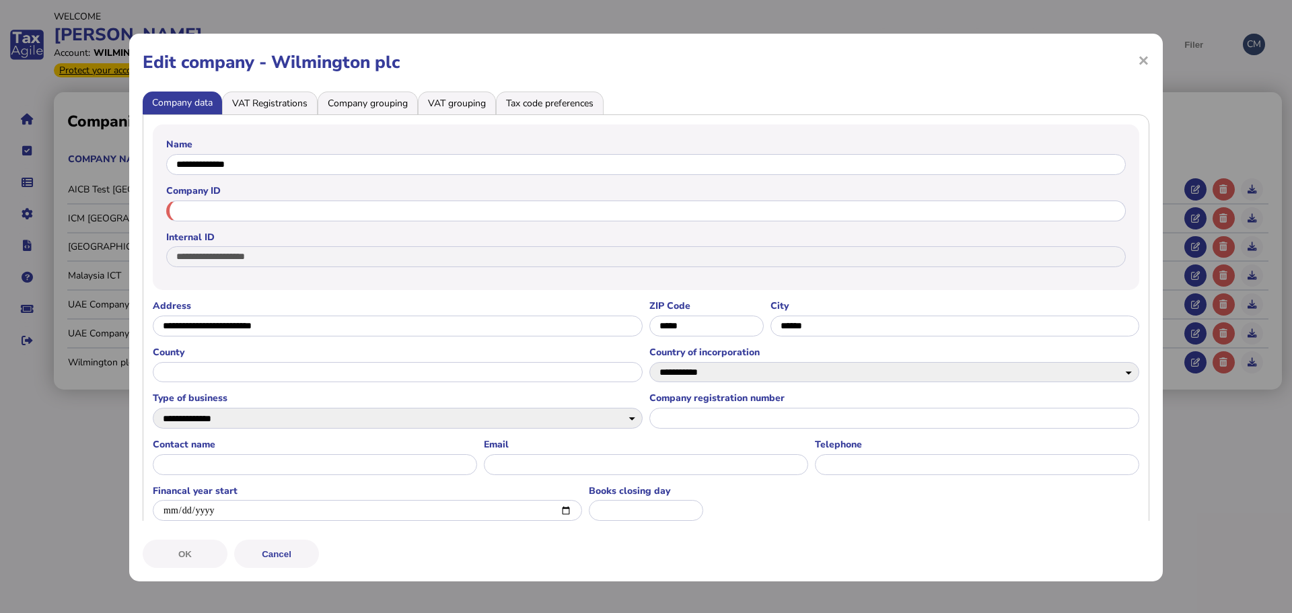
click at [278, 106] on li "VAT Registrations" at bounding box center [270, 103] width 96 height 23
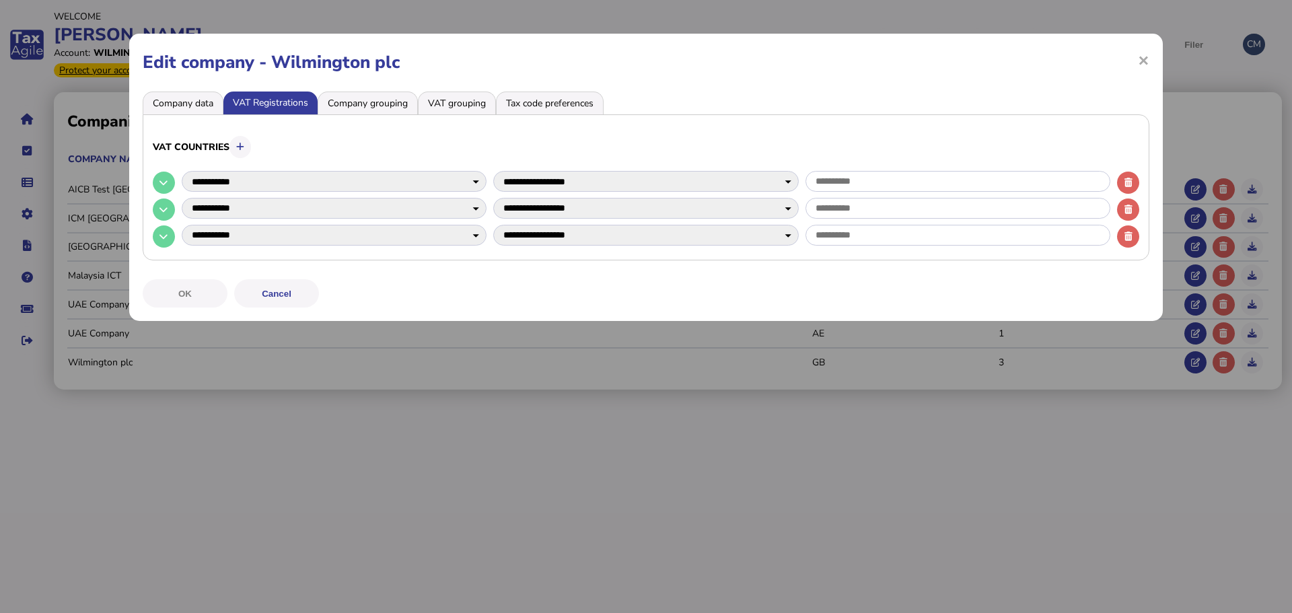
click at [331, 102] on li "Company grouping" at bounding box center [368, 103] width 100 height 23
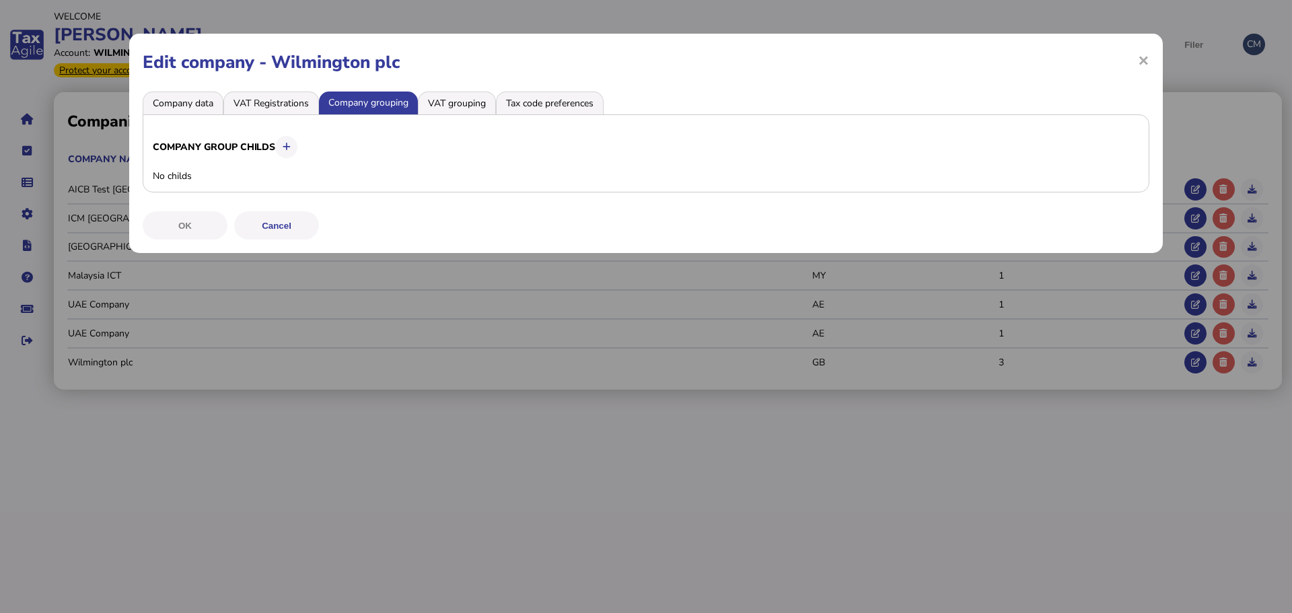
click at [467, 102] on li "VAT grouping" at bounding box center [457, 103] width 78 height 23
click at [551, 96] on li "Tax code preferences" at bounding box center [550, 103] width 108 height 23
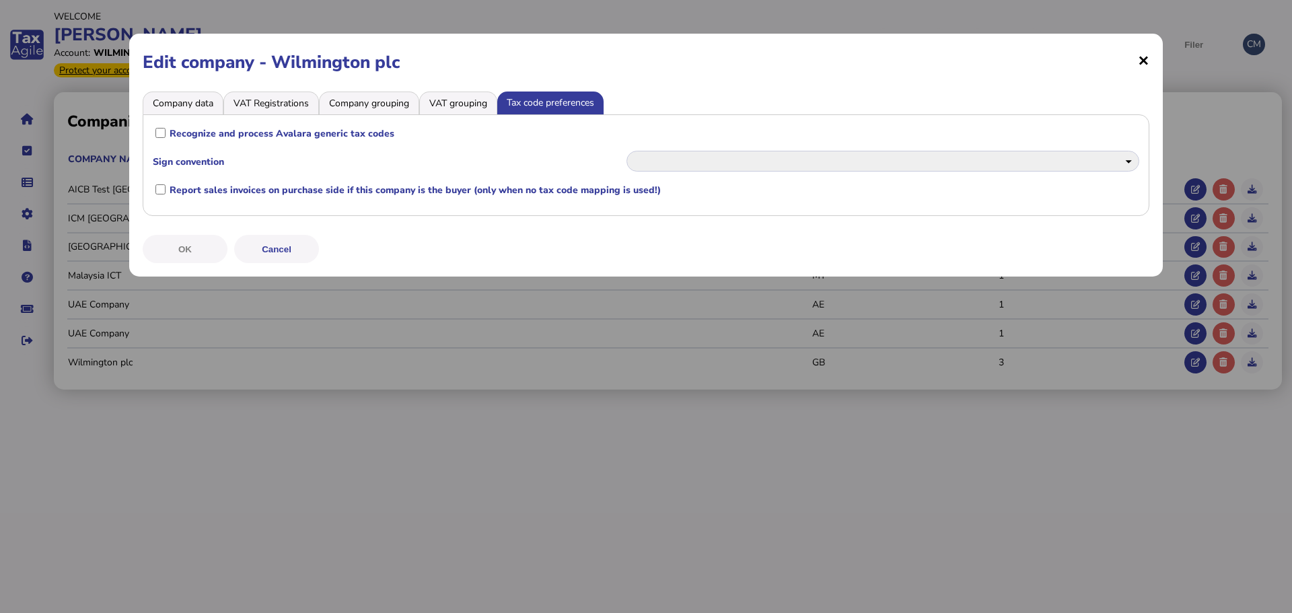
click at [1144, 62] on span "×" at bounding box center [1143, 60] width 11 height 26
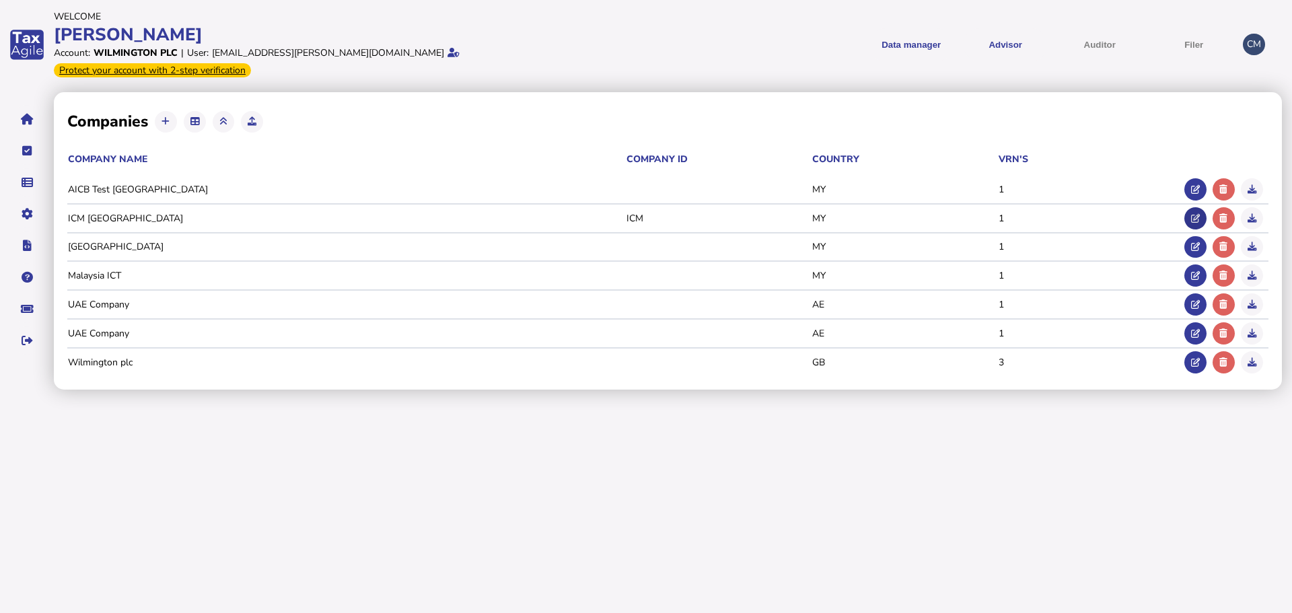
click at [1195, 214] on icon at bounding box center [1195, 218] width 9 height 9
select select
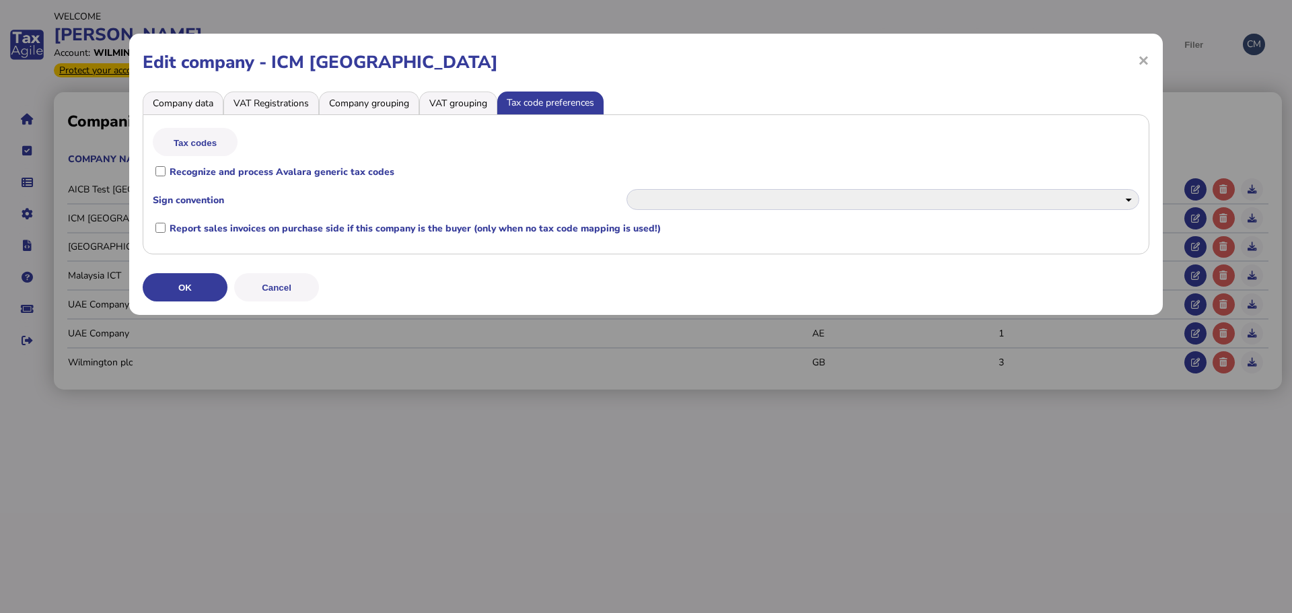
click at [190, 106] on li "Company data" at bounding box center [183, 103] width 81 height 23
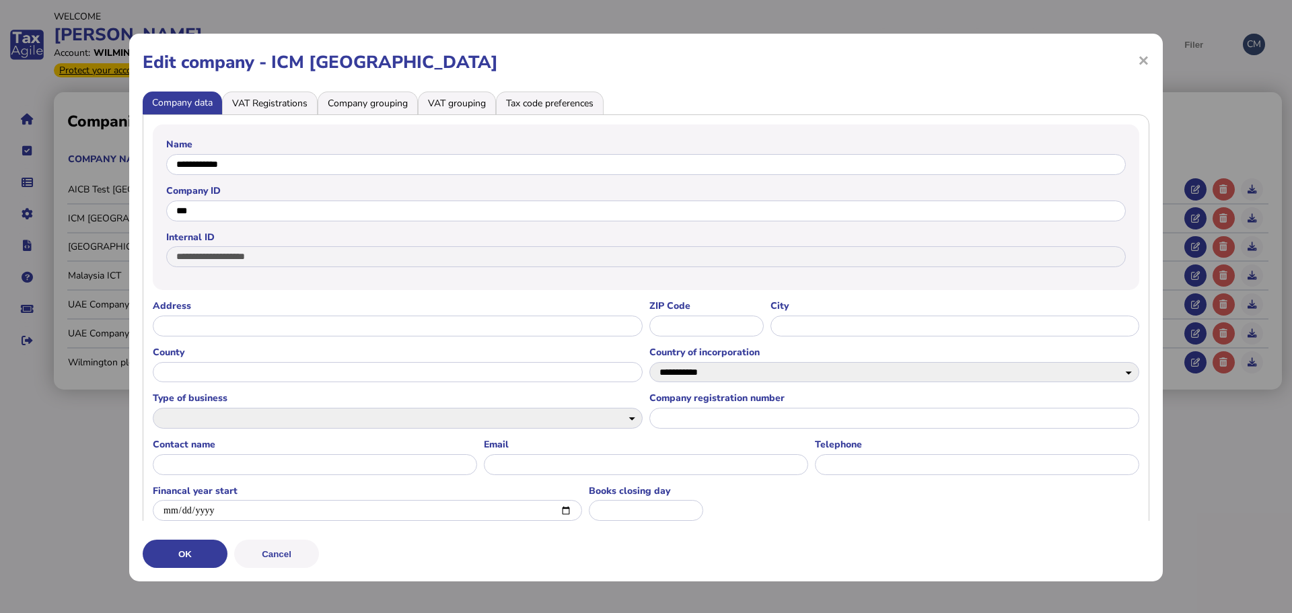
click at [292, 103] on li "VAT Registrations" at bounding box center [270, 103] width 96 height 23
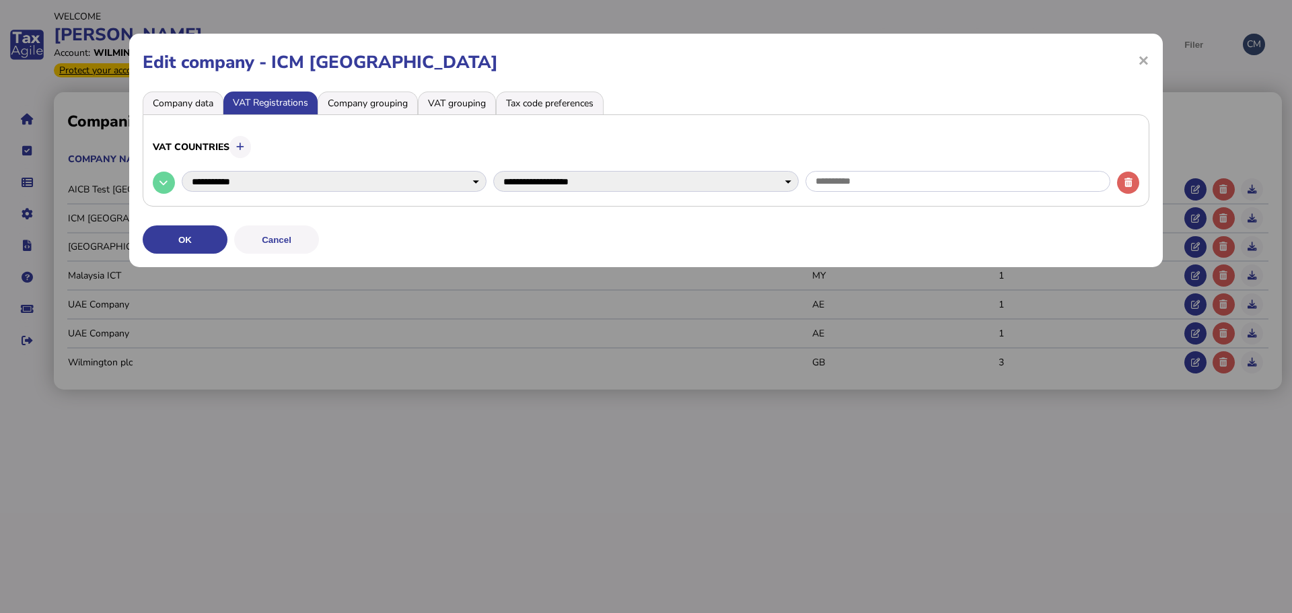
click at [356, 102] on li "Company grouping" at bounding box center [368, 103] width 100 height 23
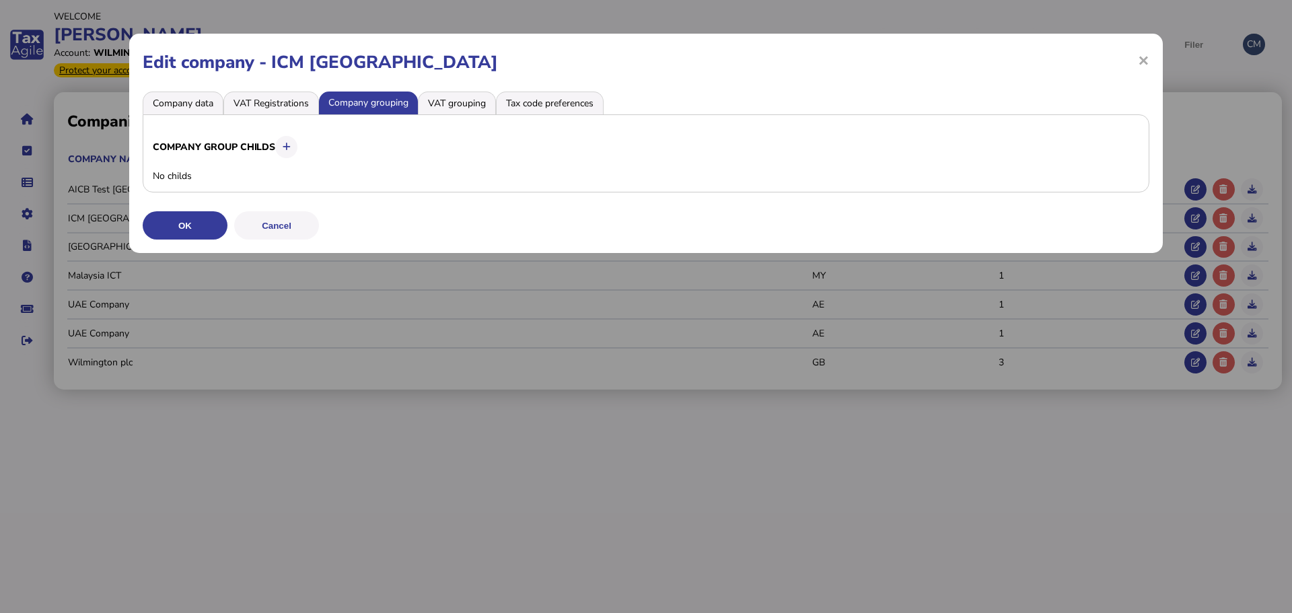
click at [446, 96] on li "VAT grouping" at bounding box center [457, 103] width 78 height 23
click at [538, 100] on li "Tax code preferences" at bounding box center [550, 103] width 108 height 23
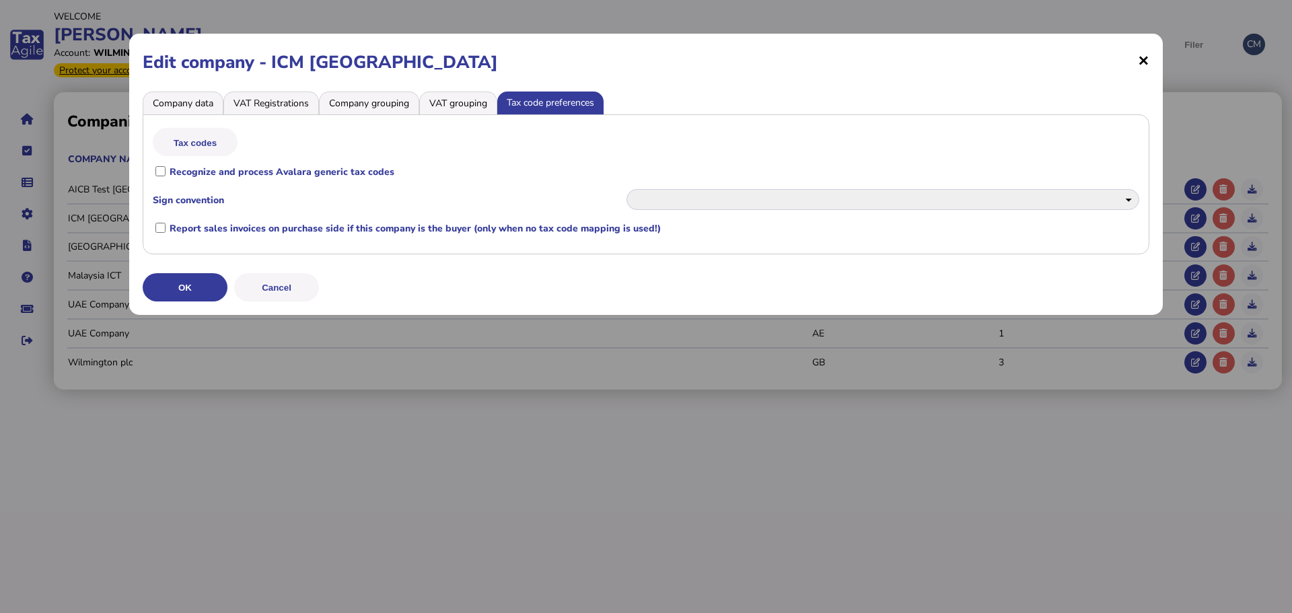
click at [1144, 62] on span "×" at bounding box center [1143, 60] width 11 height 26
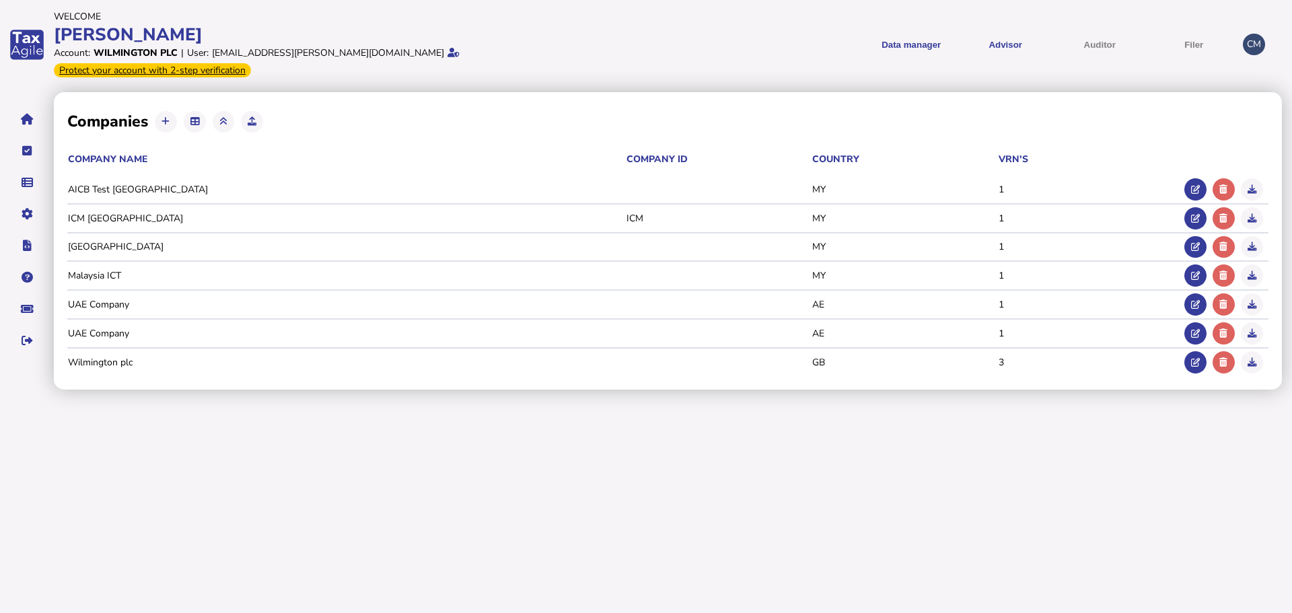
click at [570, 390] on html "**********" at bounding box center [646, 195] width 1292 height 390
click at [88, 277] on link "API specification" at bounding box center [94, 287] width 104 height 21
click at [28, 277] on icon "navigate application pages" at bounding box center [27, 277] width 11 height 1
